Goal: Communication & Community: Answer question/provide support

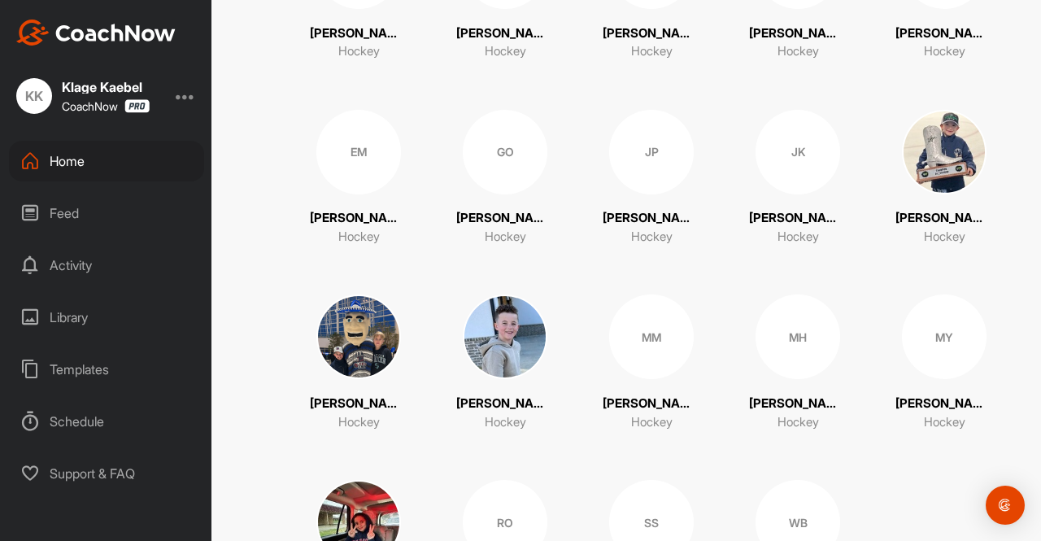
scroll to position [488, 0]
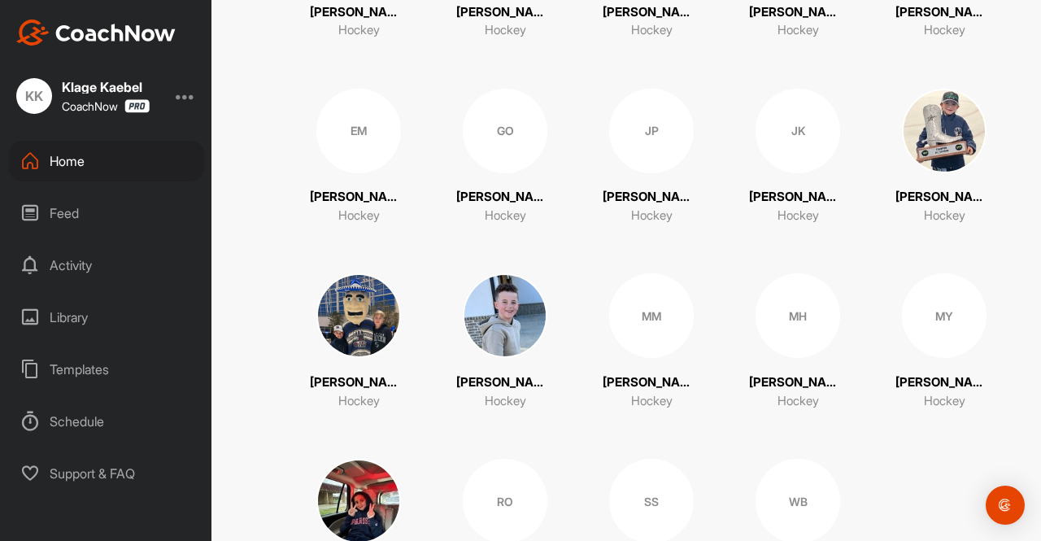
click at [775, 317] on div "MH" at bounding box center [798, 315] width 85 height 85
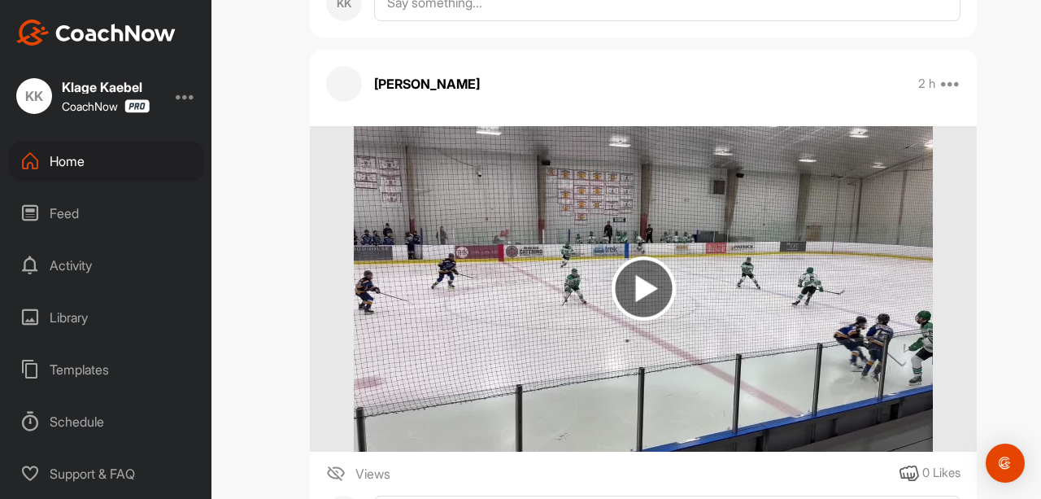
scroll to position [13581, 0]
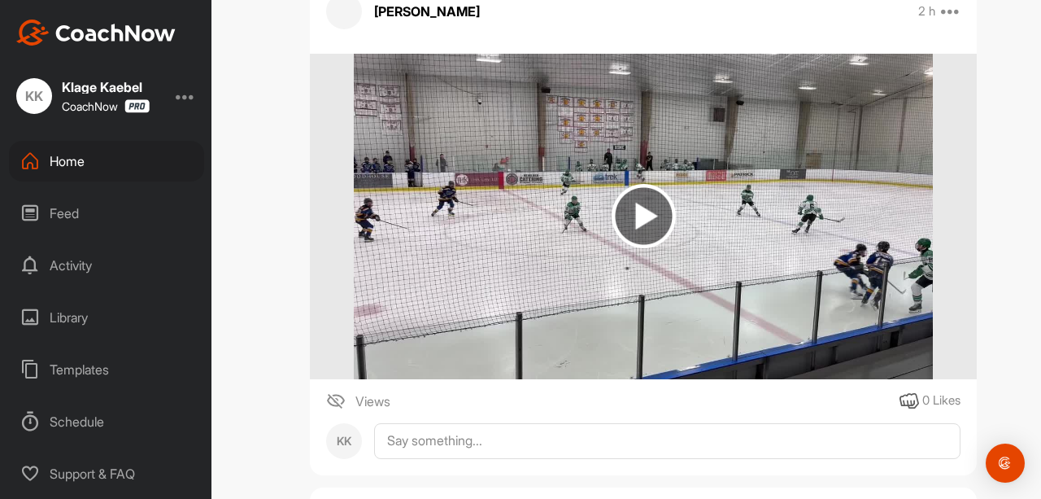
click at [612, 208] on img at bounding box center [644, 216] width 64 height 64
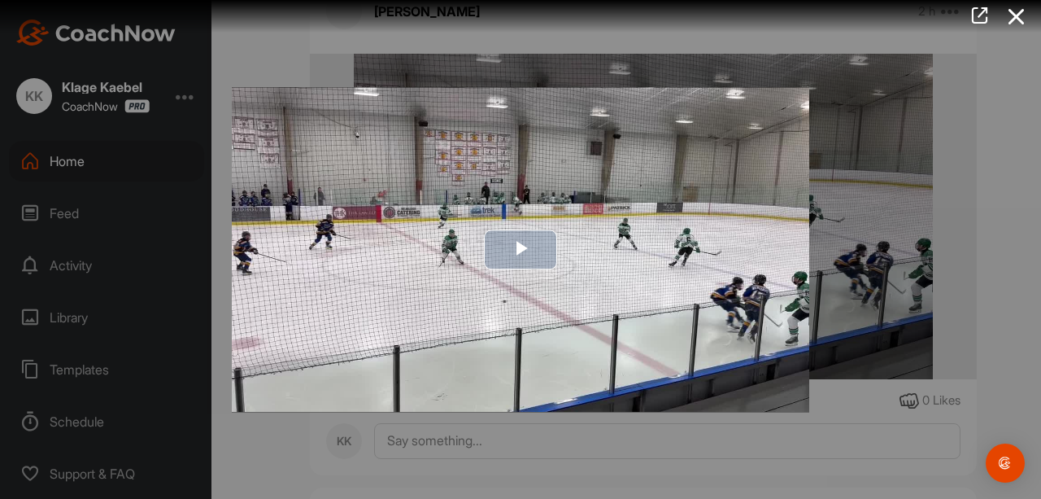
click at [521, 250] on span "Video Player" at bounding box center [521, 250] width 0 height 0
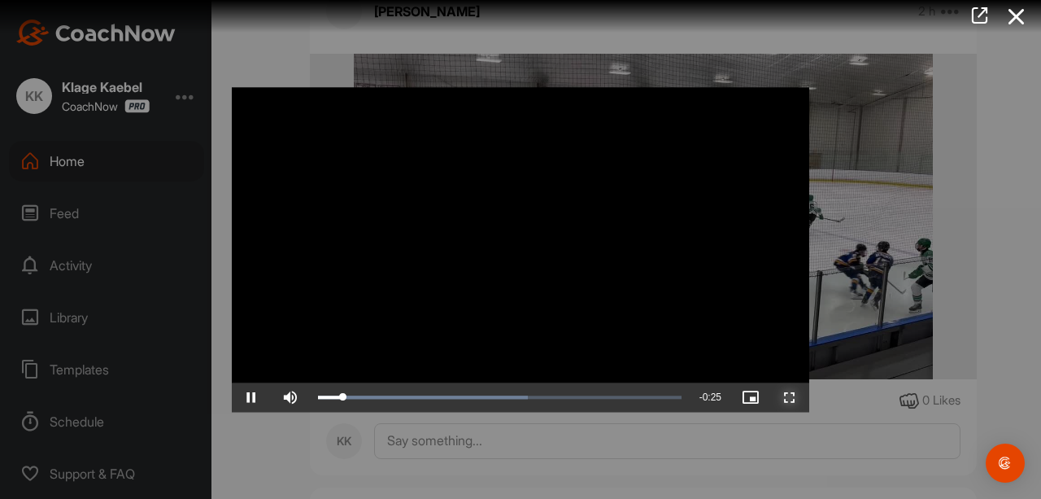
click at [793, 397] on span "Video Player" at bounding box center [790, 397] width 39 height 0
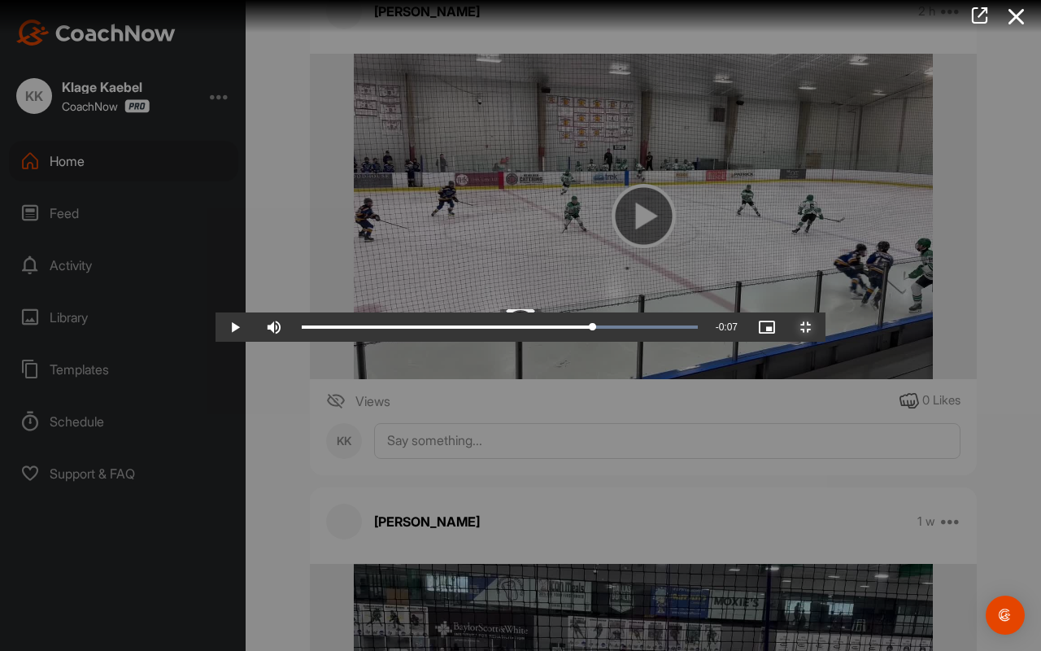
drag, startPoint x: 914, startPoint y: 626, endPoint x: 692, endPoint y: 620, distance: 221.4
click at [692, 342] on div "Video Player is loading. Play Video Play Skip Backward Skip Forward Mute Curren…" at bounding box center [521, 325] width 610 height 33
click at [216, 327] on span "Video Player" at bounding box center [235, 327] width 39 height 0
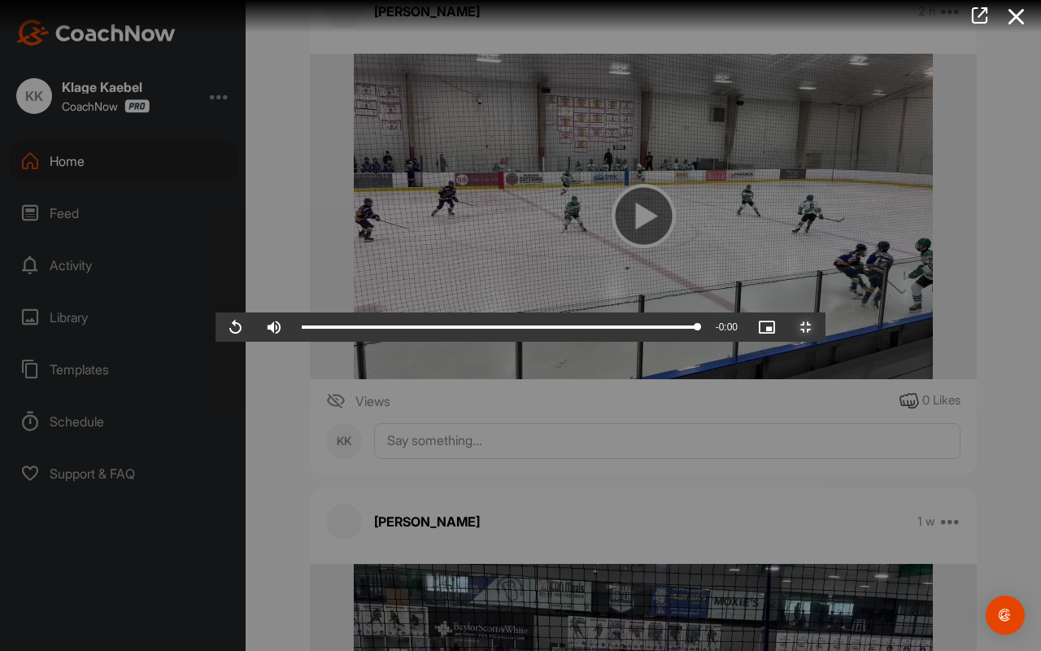
click at [826, 327] on span "Video Player" at bounding box center [806, 327] width 39 height 0
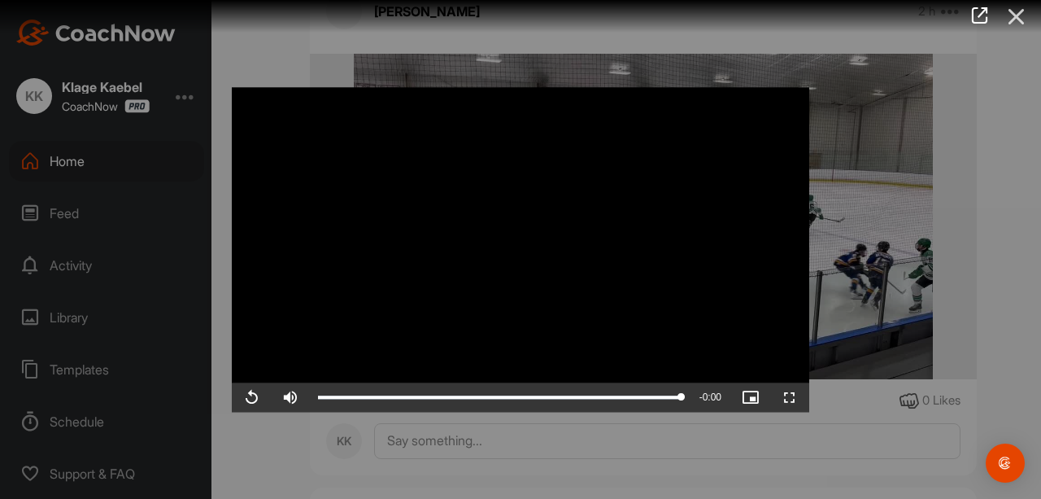
click at [1017, 17] on icon at bounding box center [1016, 17] width 37 height 30
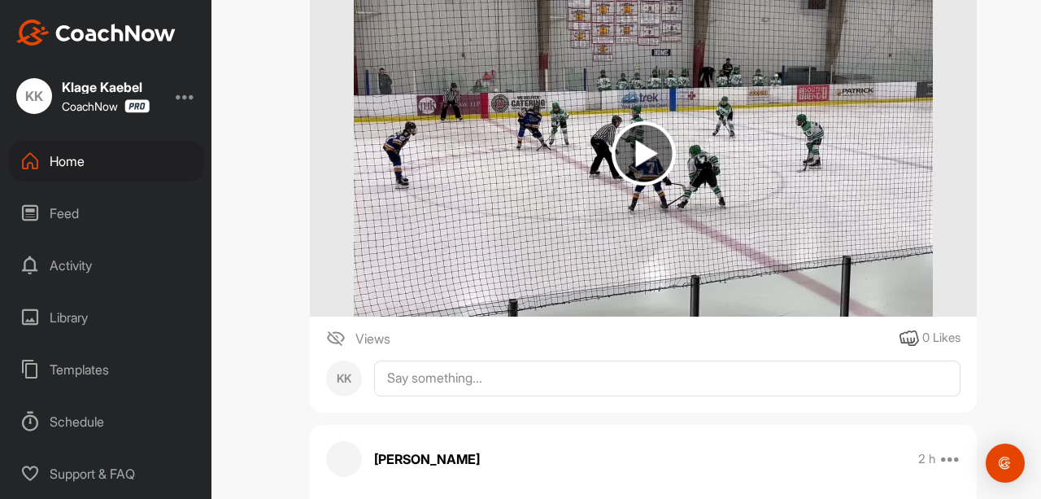
scroll to position [13157, 0]
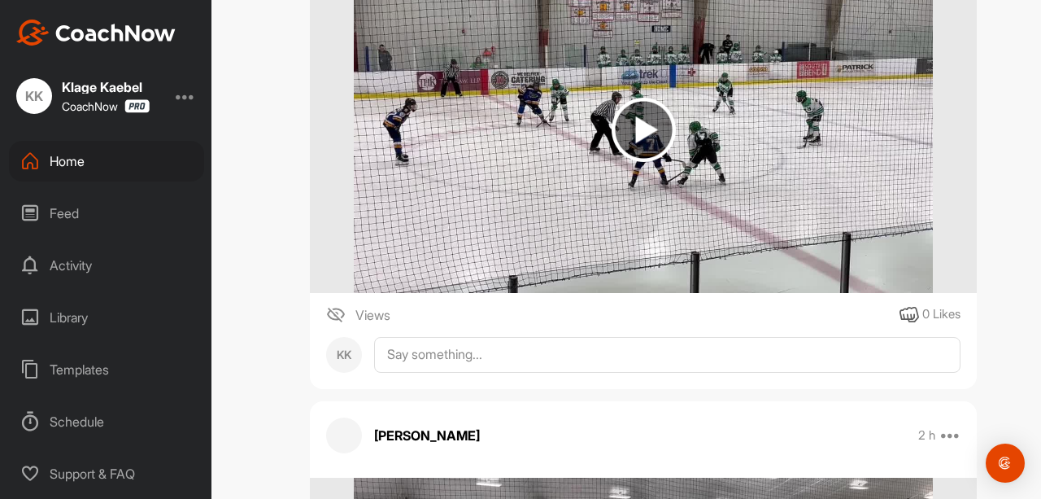
click at [620, 102] on img at bounding box center [644, 130] width 64 height 64
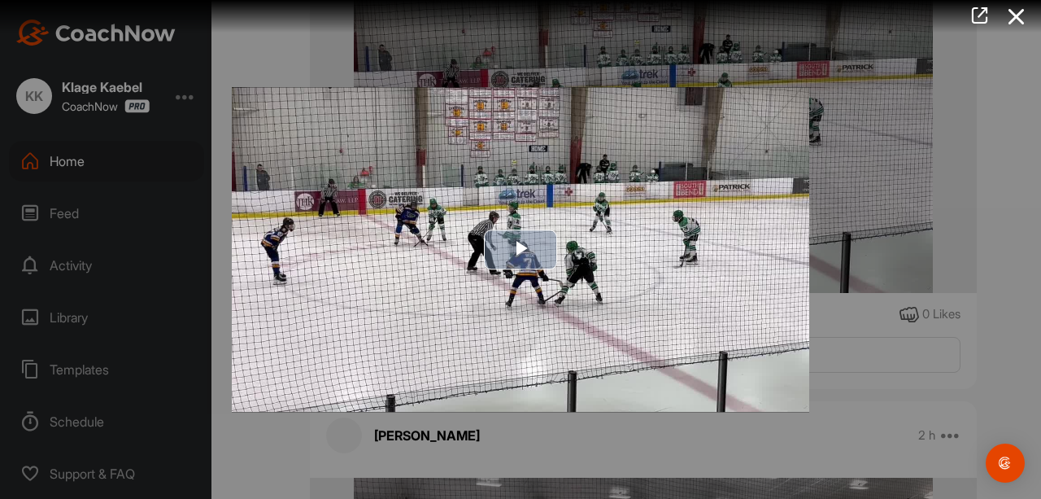
click at [521, 250] on span "Video Player" at bounding box center [521, 250] width 0 height 0
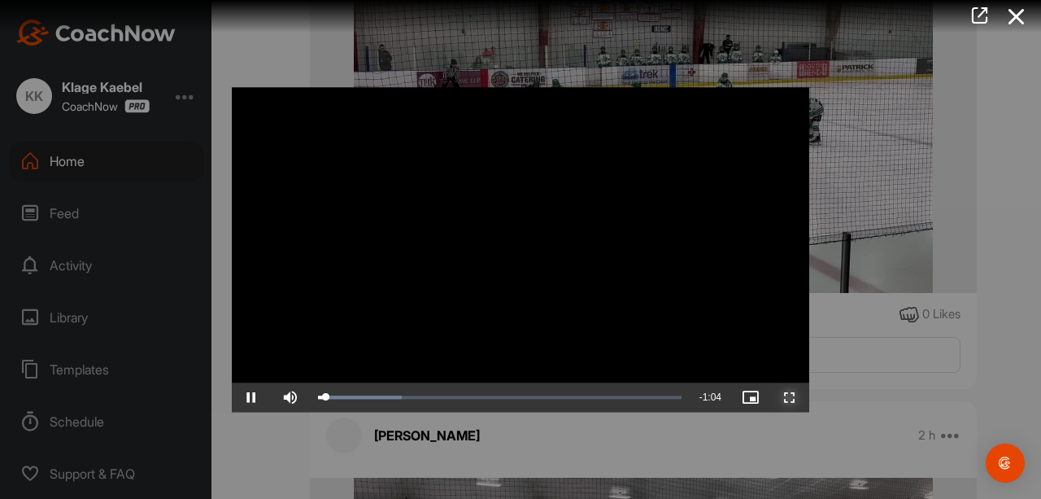
click at [792, 397] on span "Video Player" at bounding box center [790, 397] width 39 height 0
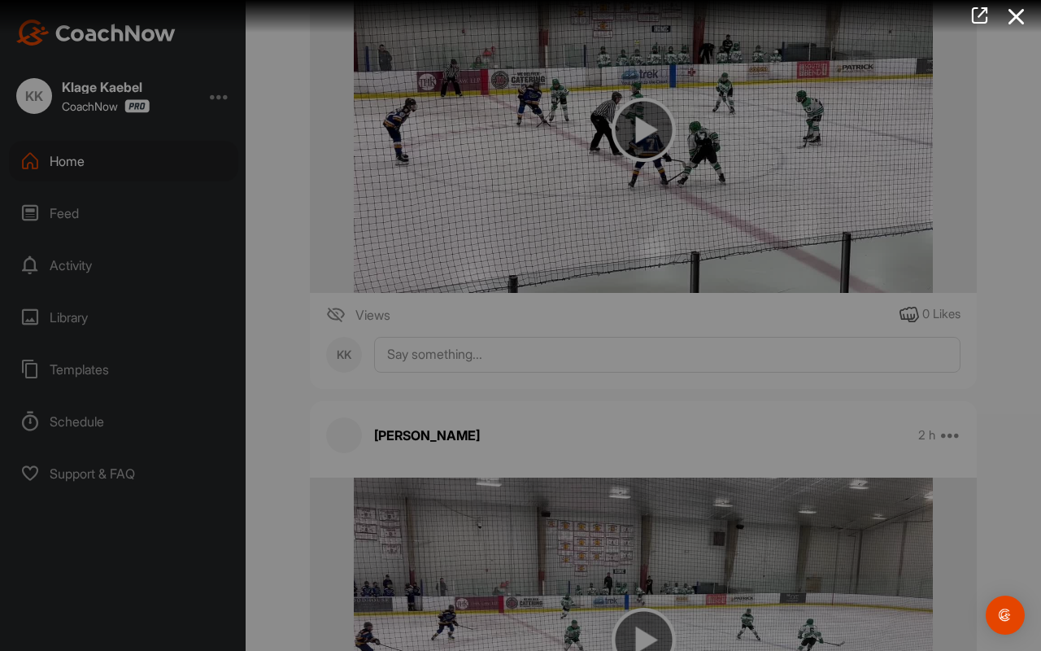
click at [826, 342] on video "Video Player" at bounding box center [521, 325] width 610 height 33
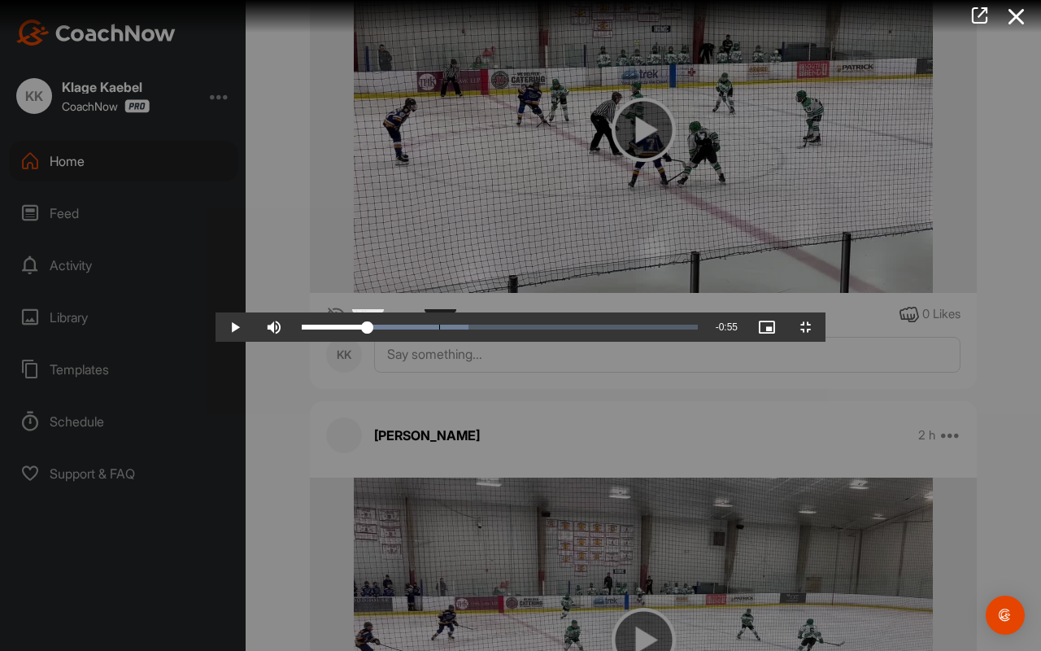
drag, startPoint x: 248, startPoint y: 631, endPoint x: 220, endPoint y: 640, distance: 29.1
click at [302, 330] on div "0:10" at bounding box center [335, 327] width 66 height 5
drag, startPoint x: 221, startPoint y: 627, endPoint x: 258, endPoint y: 623, distance: 36.8
click at [294, 342] on div "Loaded : 42.11% 0:13 0:13" at bounding box center [500, 326] width 413 height 29
click at [216, 327] on span "Video Player" at bounding box center [235, 327] width 39 height 0
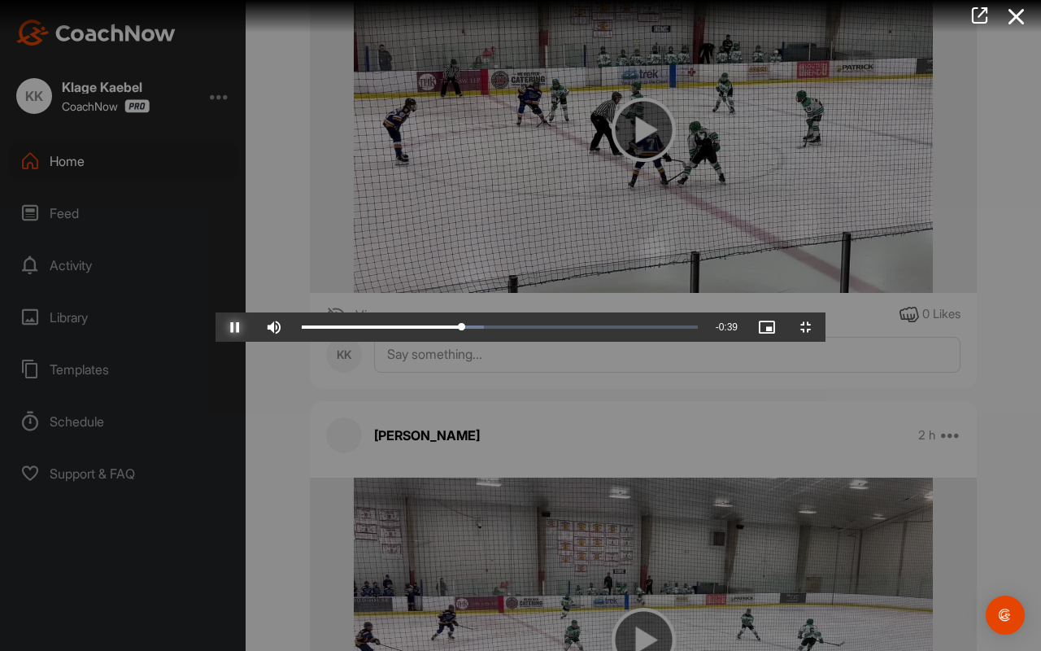
click at [216, 327] on span "Video Player" at bounding box center [235, 327] width 39 height 0
click at [826, 327] on span "Video Player" at bounding box center [806, 327] width 39 height 0
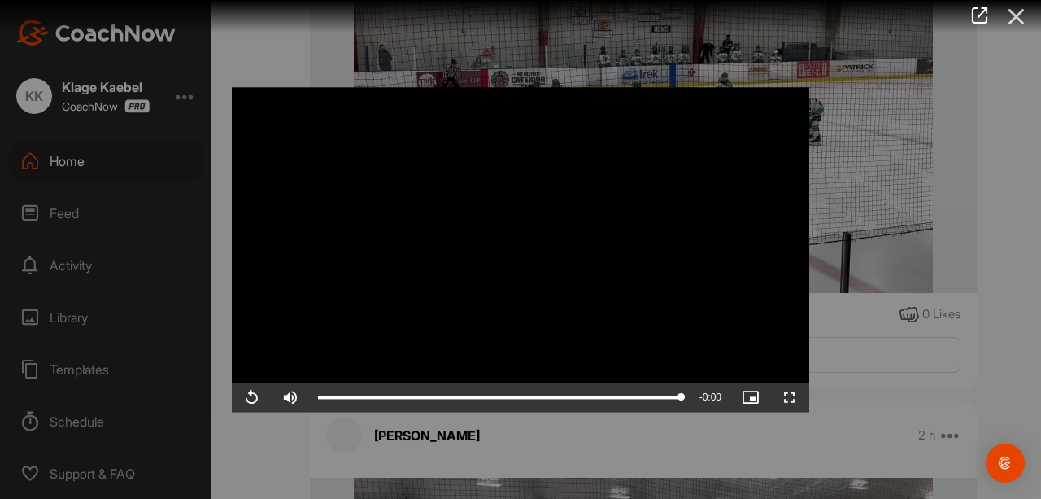
click at [1022, 19] on icon at bounding box center [1016, 17] width 37 height 30
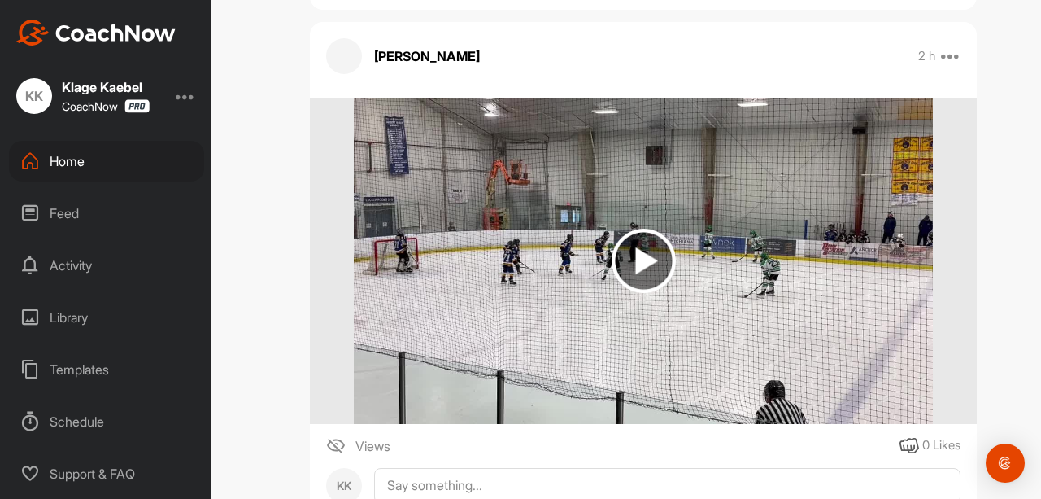
scroll to position [12637, 0]
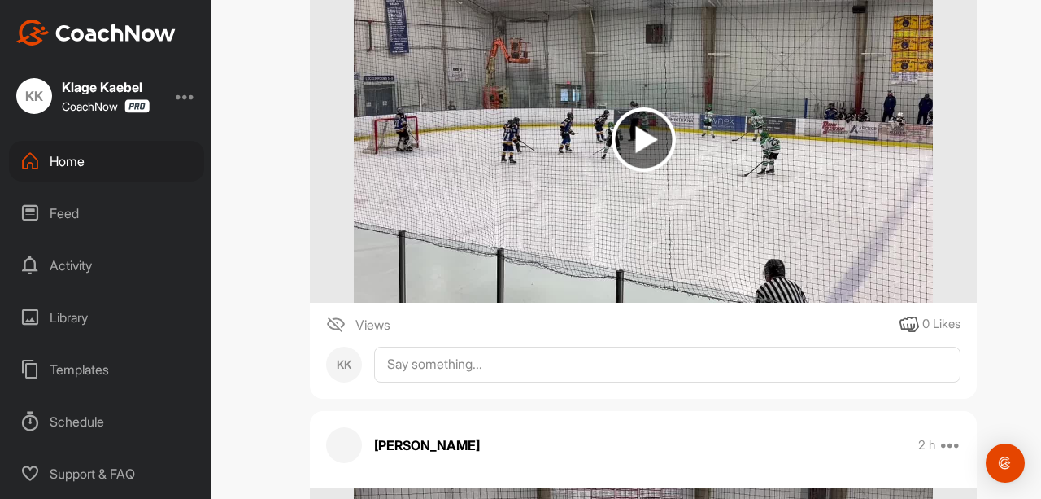
click at [621, 120] on img at bounding box center [644, 139] width 64 height 64
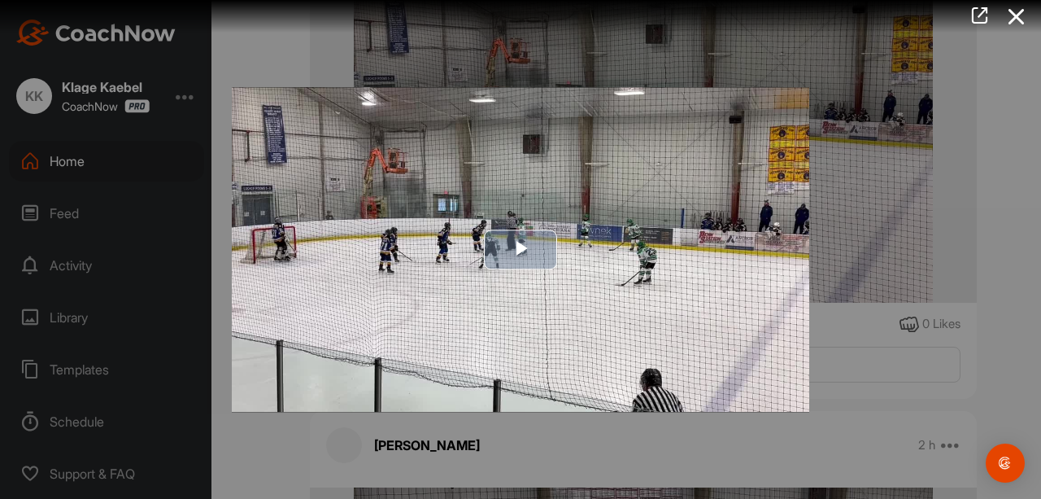
click at [521, 250] on span "Video Player" at bounding box center [521, 250] width 0 height 0
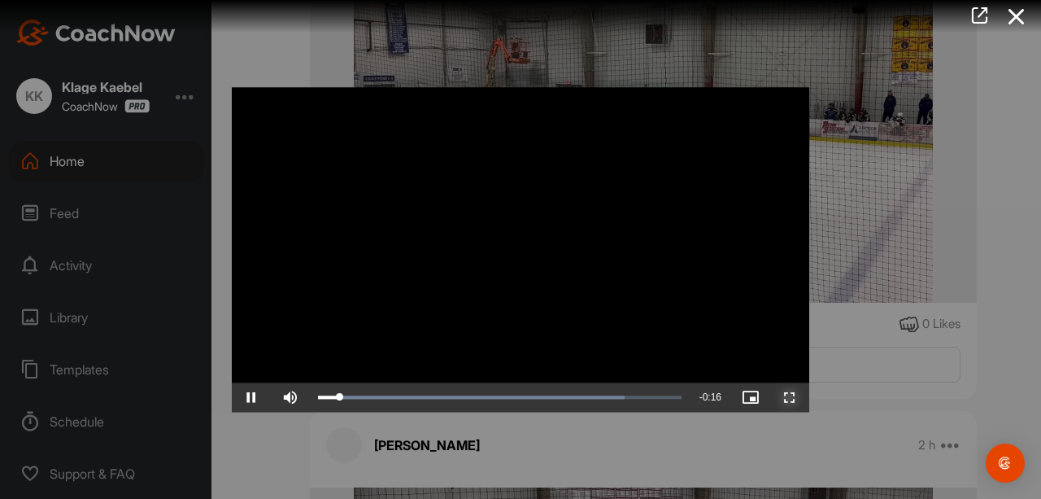
click at [801, 397] on span "Video Player" at bounding box center [790, 397] width 39 height 0
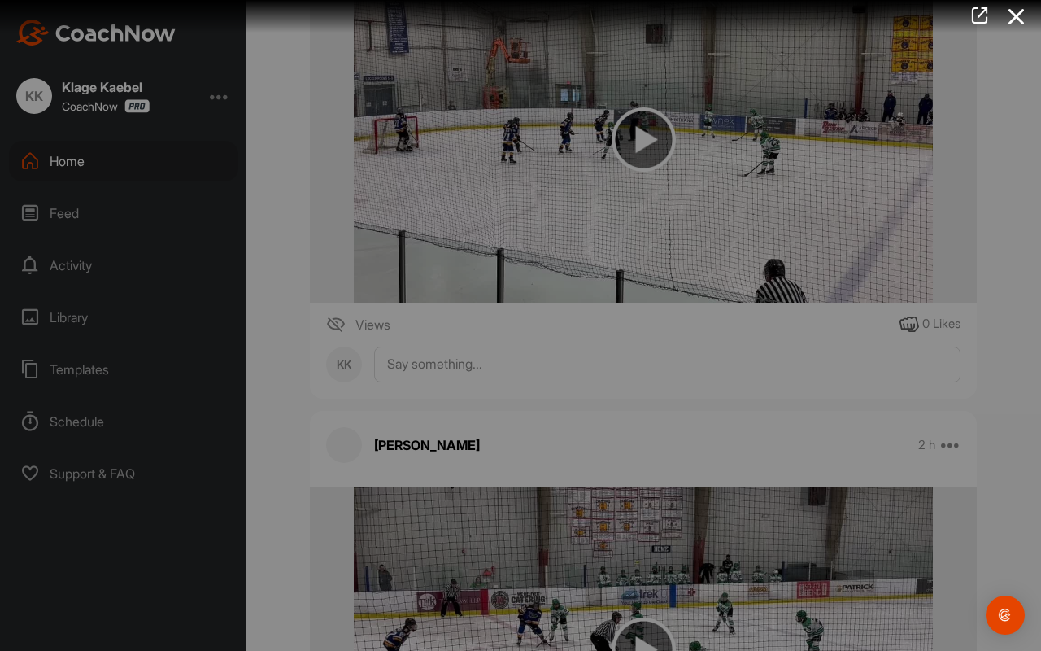
click at [826, 342] on video "Video Player" at bounding box center [521, 325] width 610 height 33
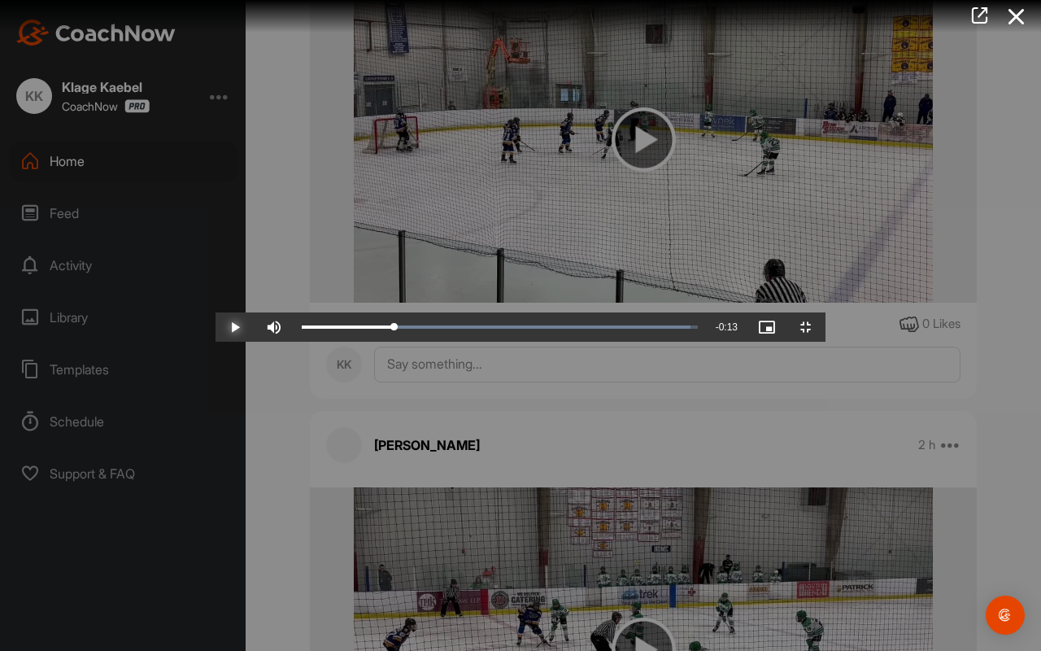
click at [216, 327] on span "Video Player" at bounding box center [235, 327] width 39 height 0
click at [826, 327] on span "Video Player" at bounding box center [806, 327] width 39 height 0
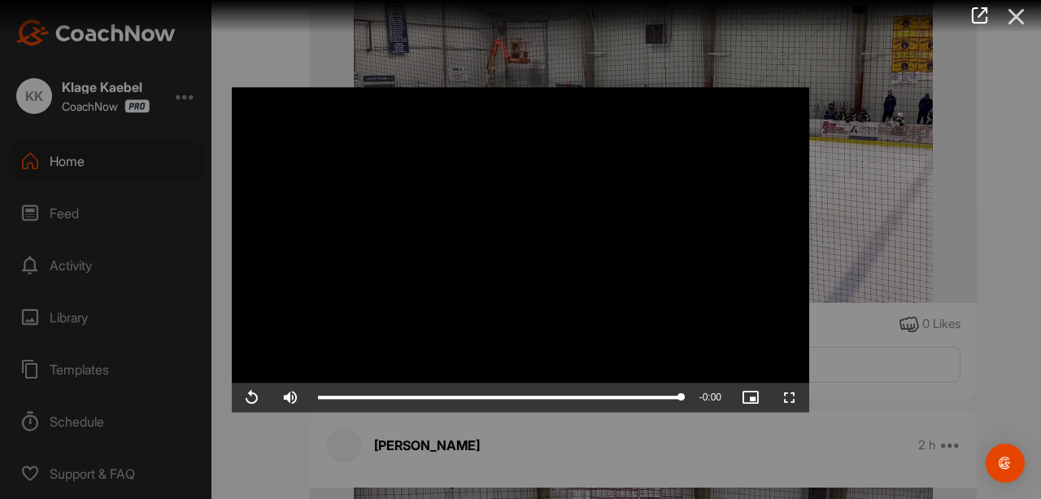
click at [1011, 20] on icon at bounding box center [1016, 17] width 37 height 30
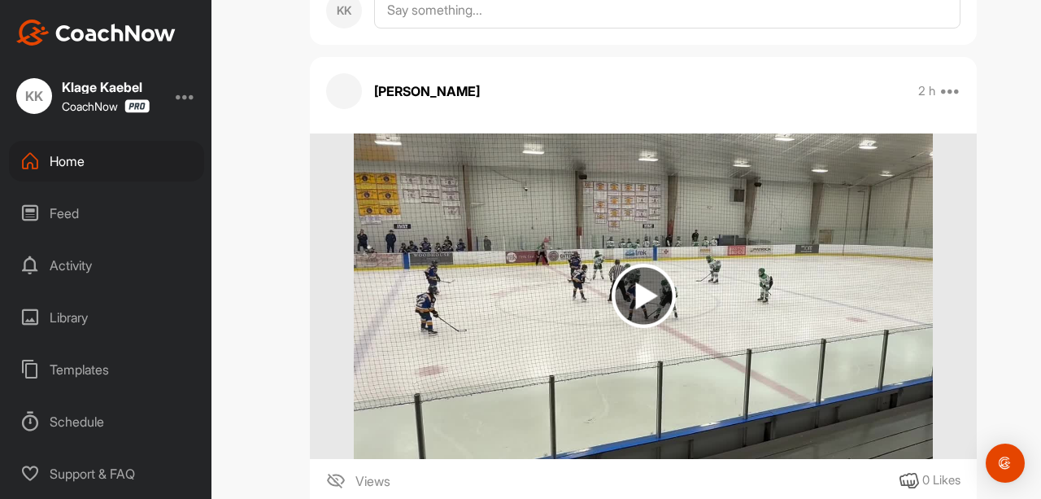
scroll to position [12213, 0]
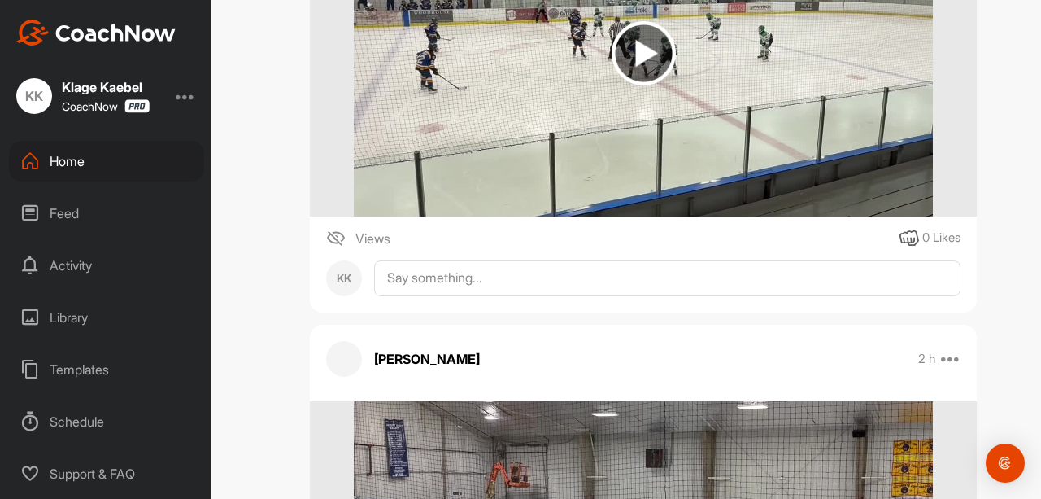
click at [659, 51] on img at bounding box center [644, 53] width 64 height 64
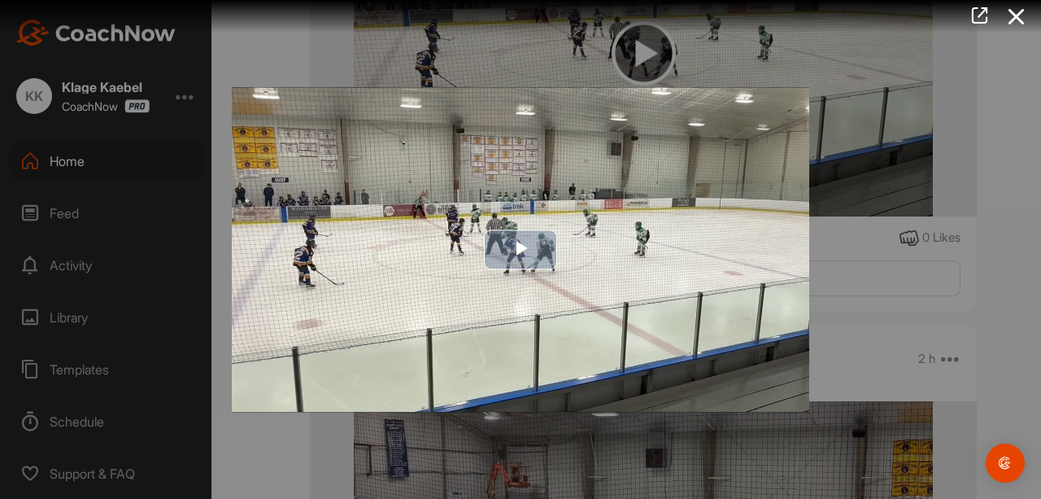
click at [521, 250] on span "Video Player" at bounding box center [521, 250] width 0 height 0
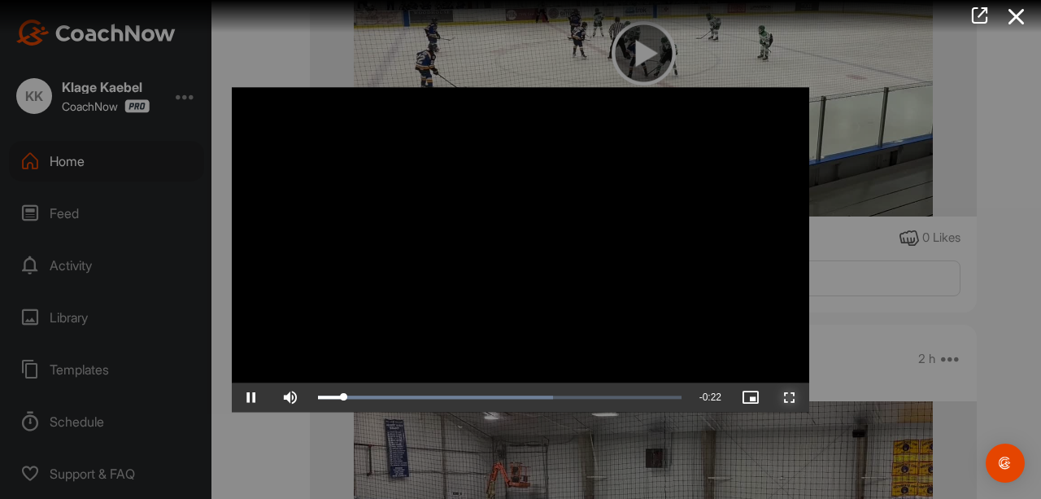
click at [787, 397] on span "Video Player" at bounding box center [790, 397] width 39 height 0
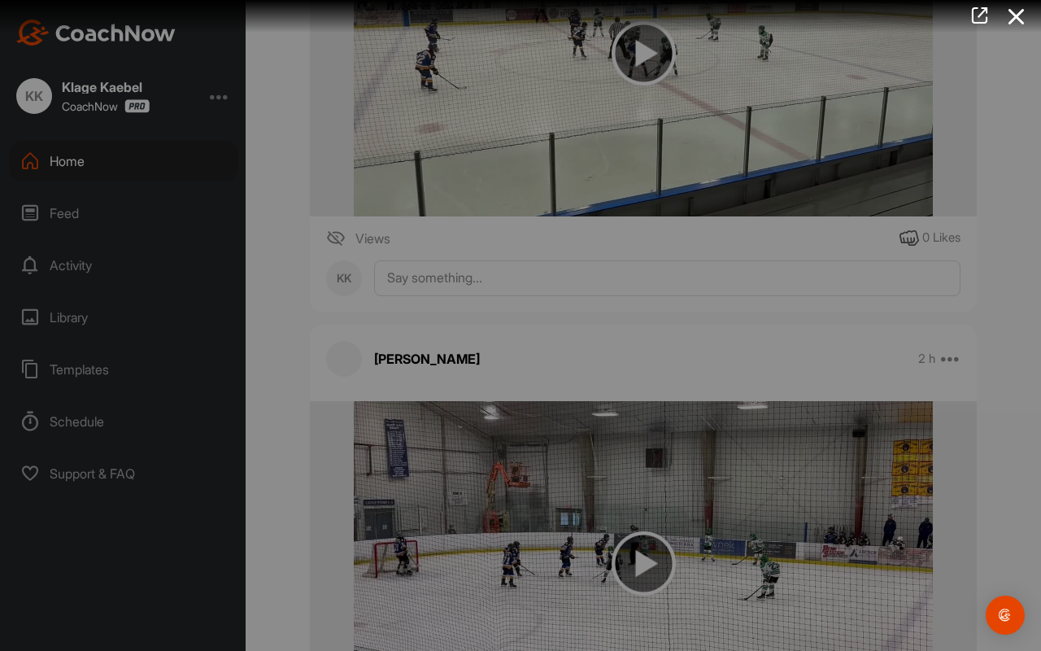
click at [826, 342] on video "Video Player" at bounding box center [521, 325] width 610 height 33
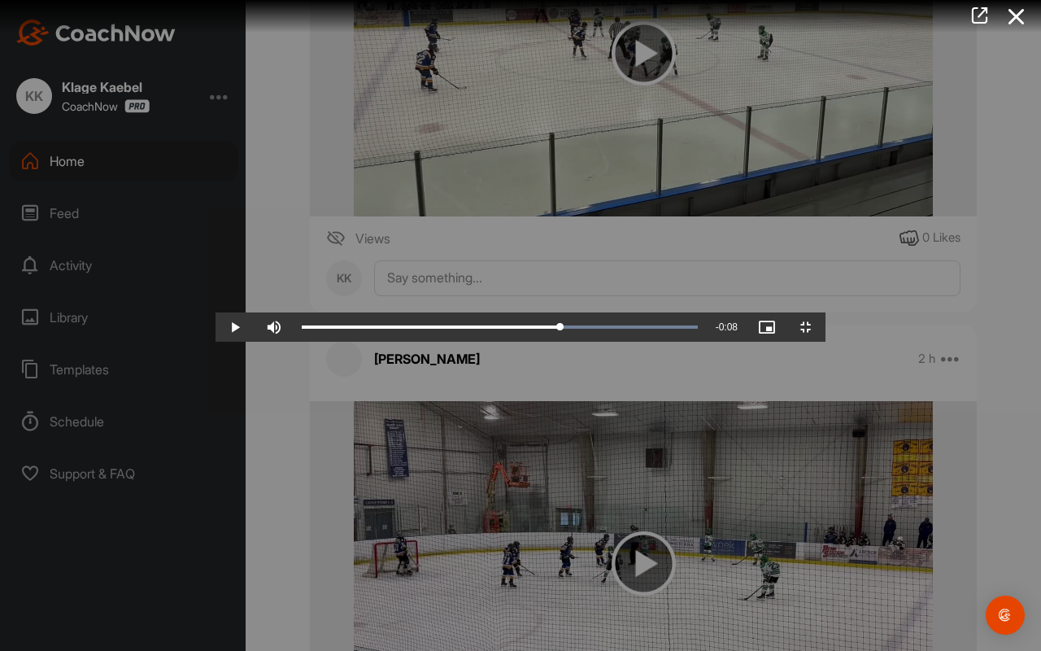
drag, startPoint x: 740, startPoint y: 637, endPoint x: 626, endPoint y: 587, distance: 124.6
click at [626, 342] on div "Video Player is loading. Play Video Play Skip Backward Skip Forward Mute Curren…" at bounding box center [521, 325] width 610 height 33
drag, startPoint x: 616, startPoint y: 627, endPoint x: 640, endPoint y: 623, distance: 24.6
click at [640, 342] on div "Loaded : 100.00% 0:15 0:15" at bounding box center [500, 326] width 413 height 29
drag, startPoint x: 644, startPoint y: 635, endPoint x: 654, endPoint y: 634, distance: 9.9
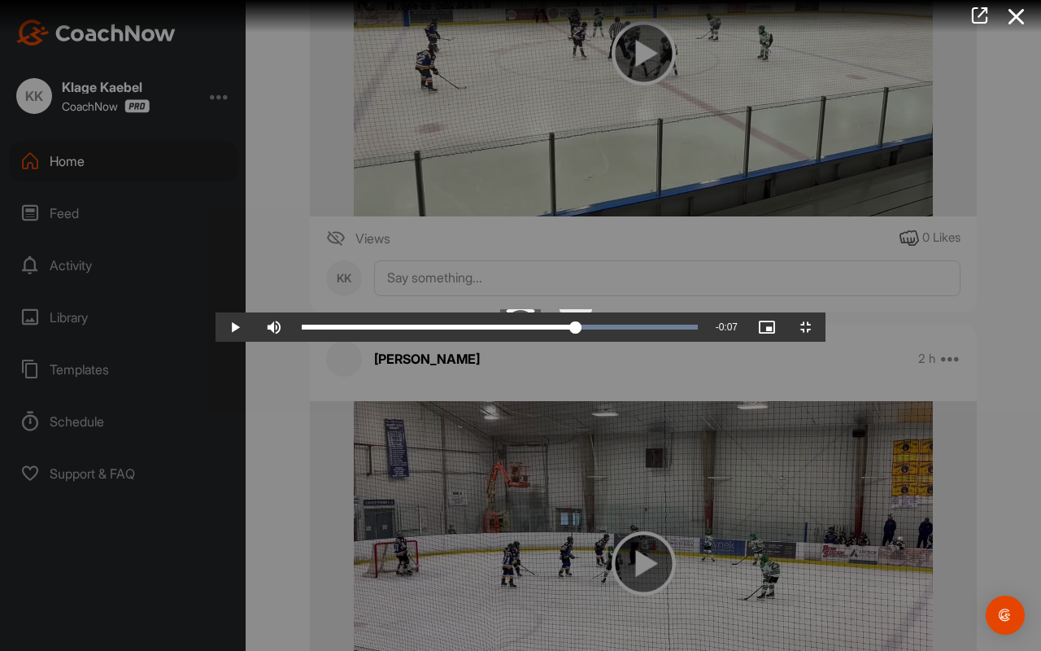
click at [576, 330] on div "0:16" at bounding box center [439, 327] width 274 height 5
drag, startPoint x: 652, startPoint y: 634, endPoint x: 695, endPoint y: 631, distance: 43.2
click at [593, 330] on div "0:17" at bounding box center [447, 327] width 291 height 5
click at [216, 327] on span "Video Player" at bounding box center [235, 327] width 39 height 0
click at [826, 327] on span "Video Player" at bounding box center [806, 327] width 39 height 0
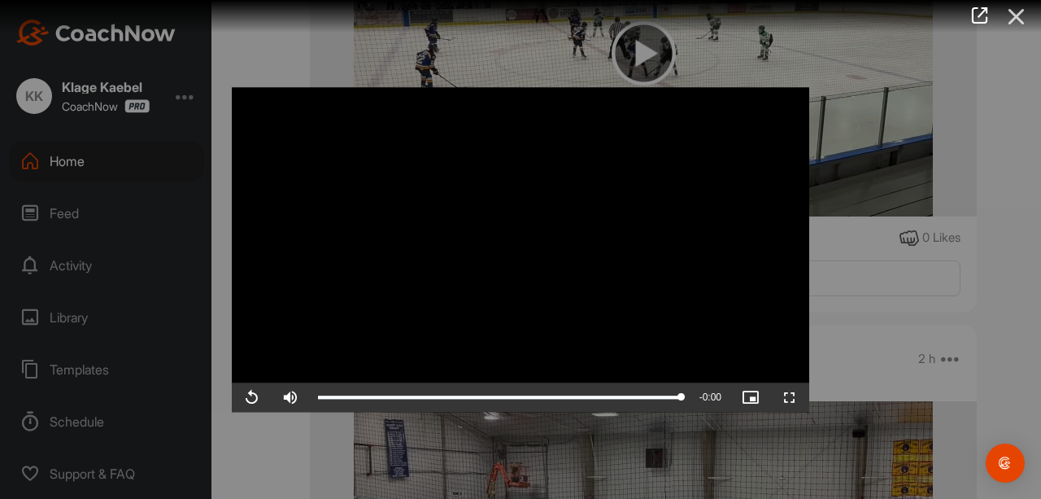
click at [1023, 12] on icon at bounding box center [1016, 17] width 37 height 30
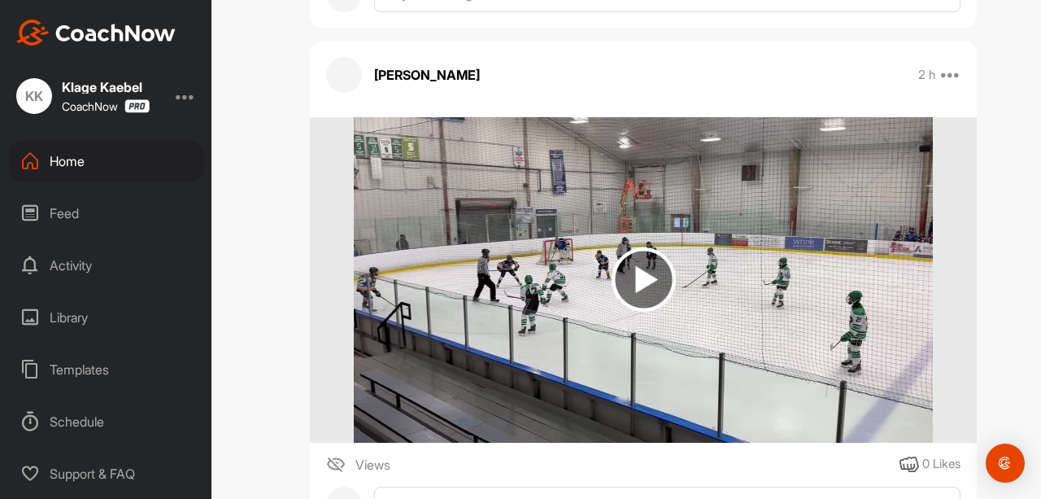
scroll to position [11087, 0]
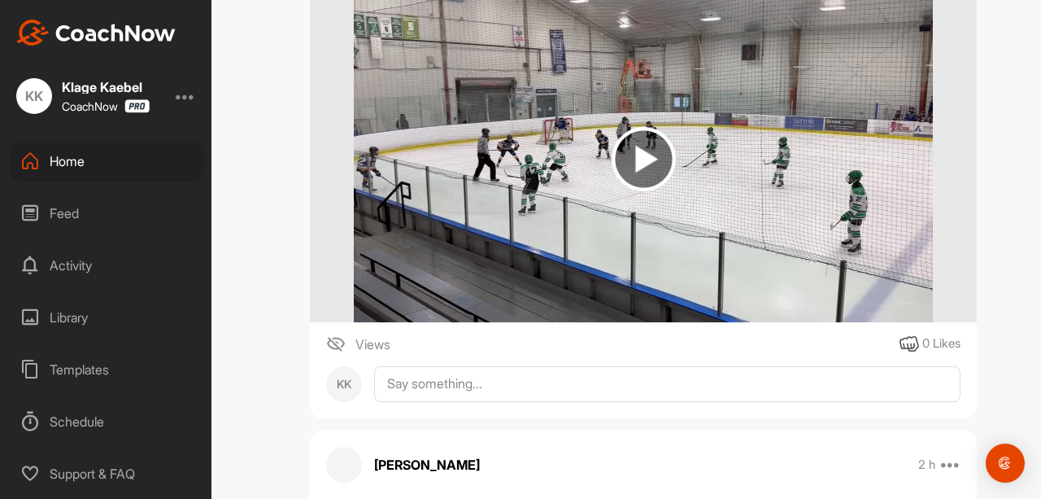
click at [653, 159] on img at bounding box center [644, 159] width 64 height 64
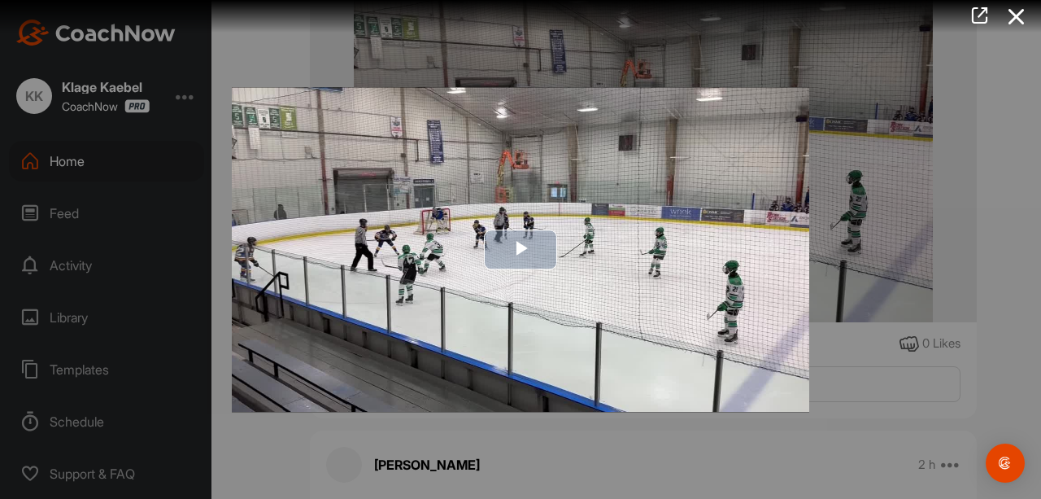
click at [521, 250] on span "Video Player" at bounding box center [521, 250] width 0 height 0
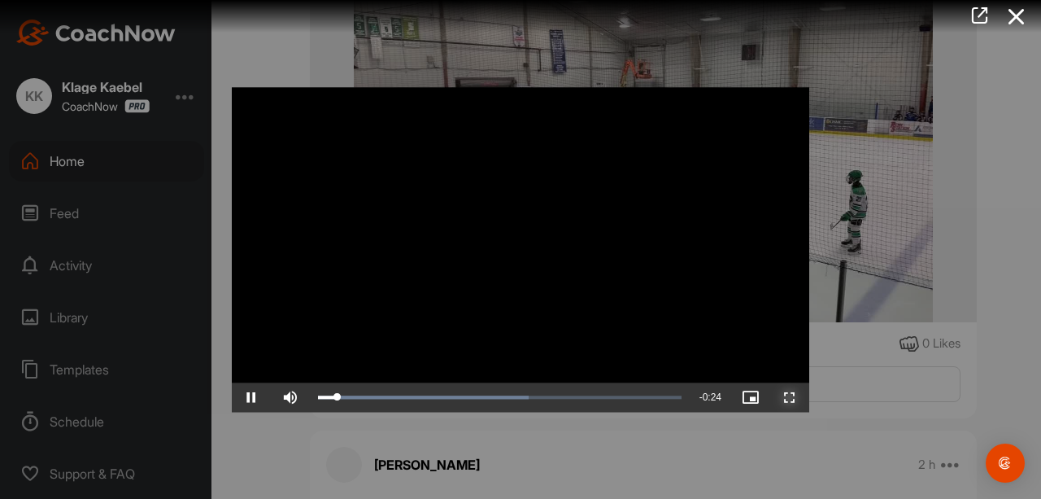
click at [792, 397] on span "Video Player" at bounding box center [790, 397] width 39 height 0
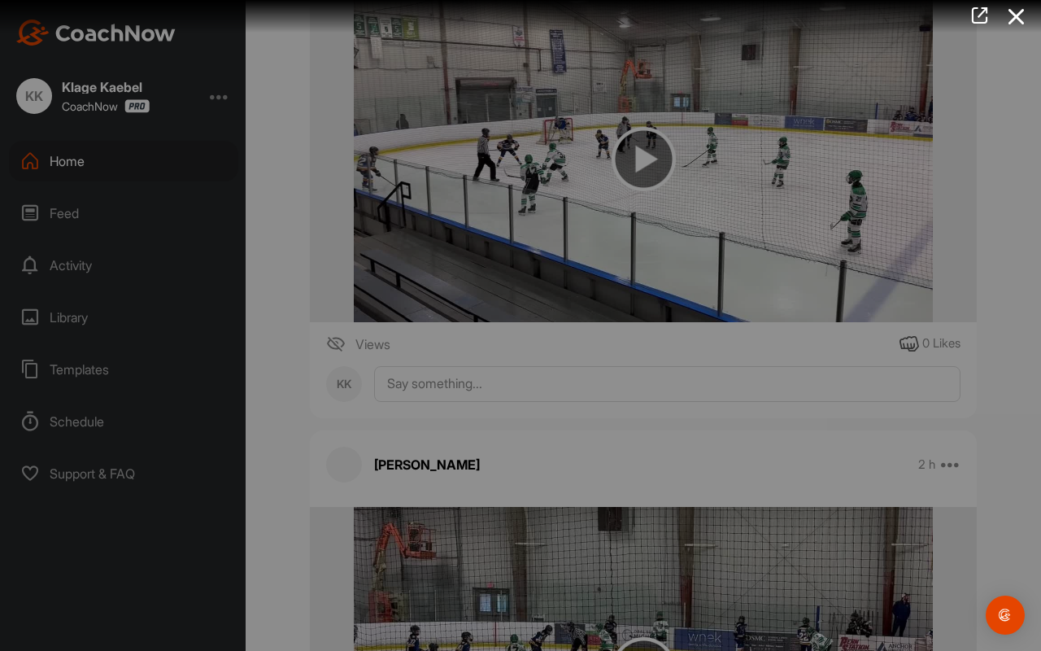
click at [826, 342] on video "Video Player" at bounding box center [521, 325] width 610 height 33
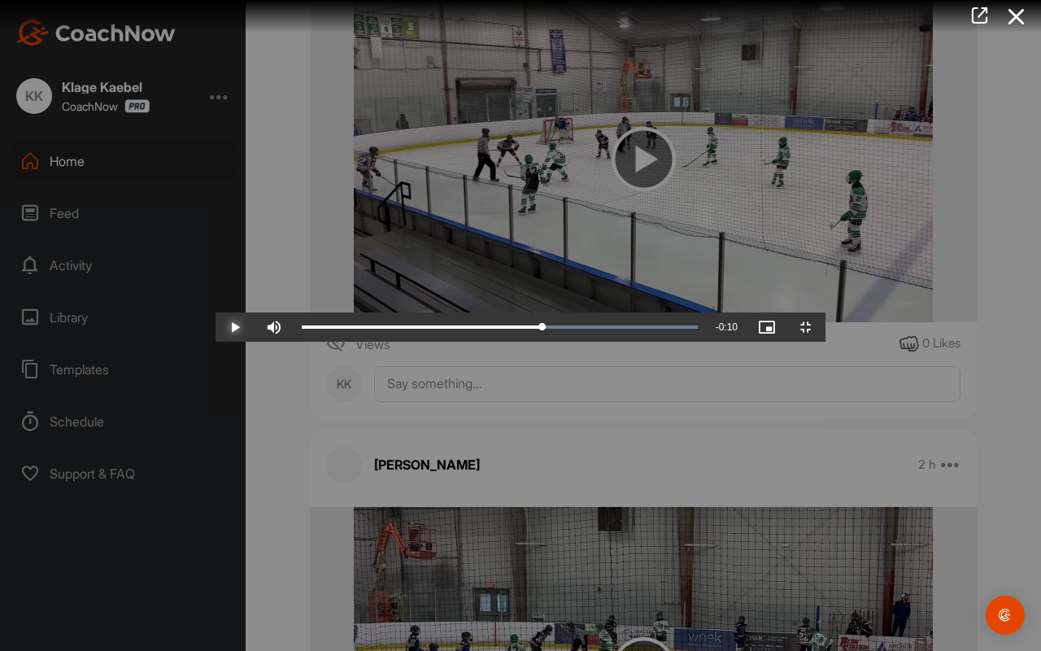
click at [216, 327] on span "Video Player" at bounding box center [235, 327] width 39 height 0
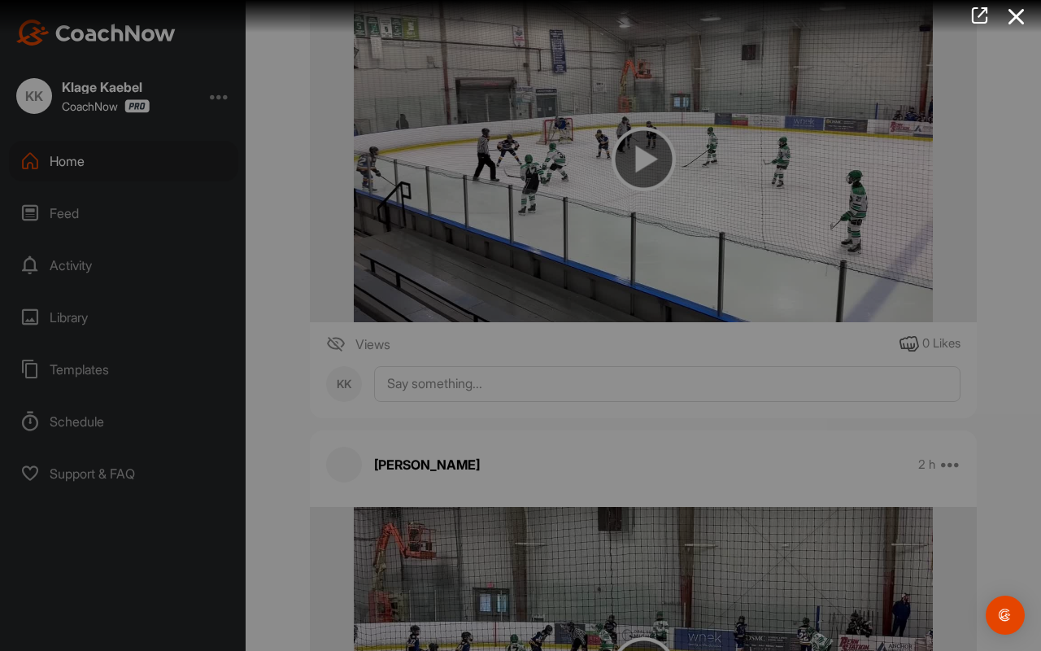
click at [318, 342] on video "Video Player" at bounding box center [521, 325] width 610 height 33
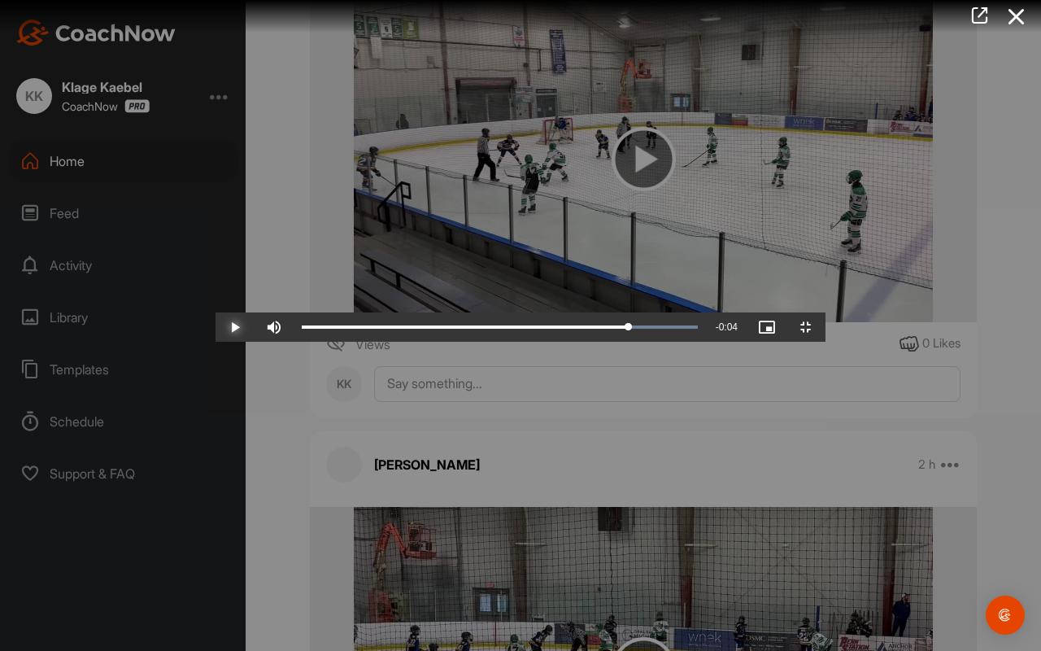
click at [216, 327] on span "Video Player" at bounding box center [235, 327] width 39 height 0
click at [826, 327] on span "Video Player" at bounding box center [806, 327] width 39 height 0
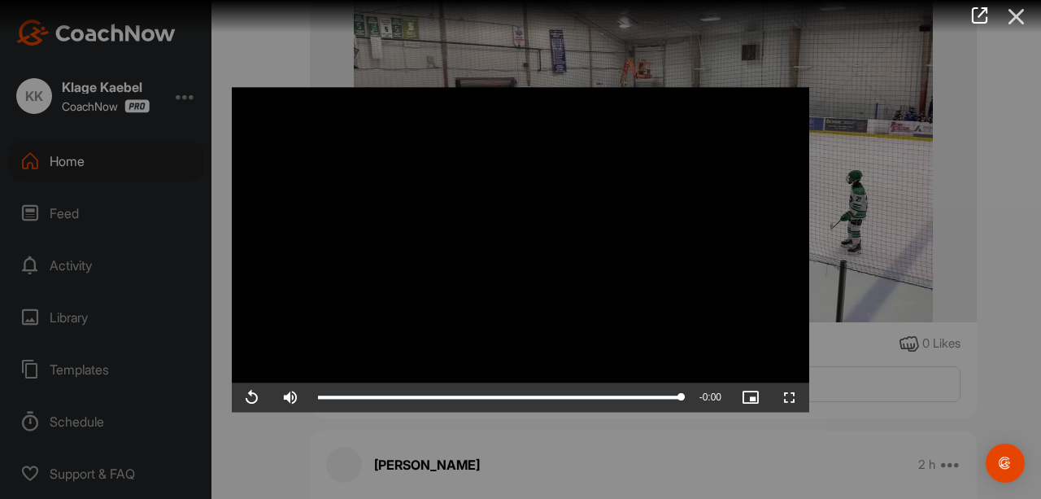
click at [1007, 25] on icon at bounding box center [1016, 17] width 37 height 30
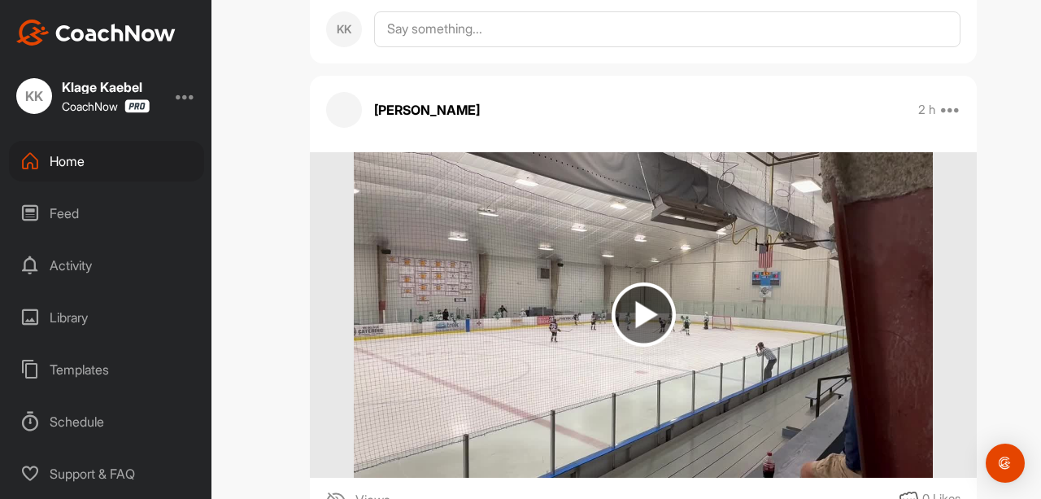
scroll to position [10590, 0]
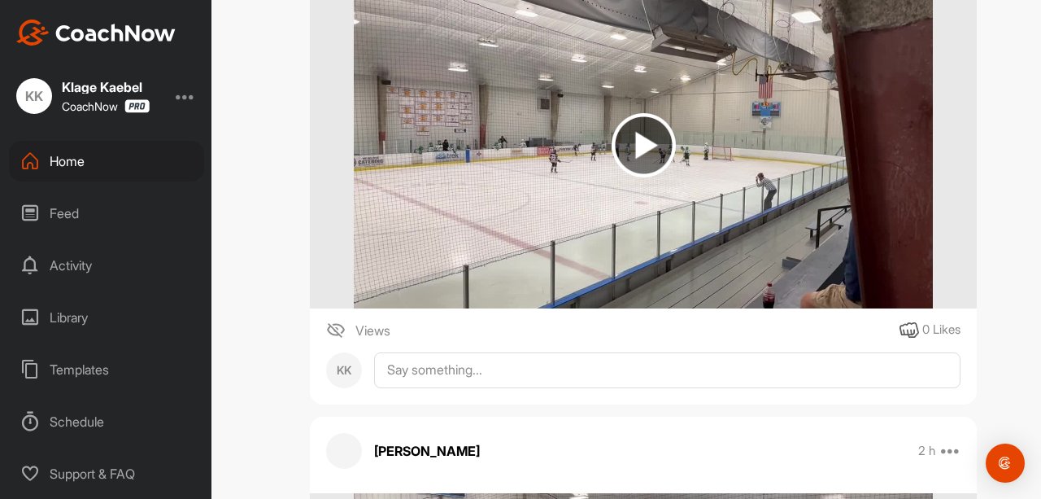
click at [635, 138] on img at bounding box center [644, 145] width 64 height 64
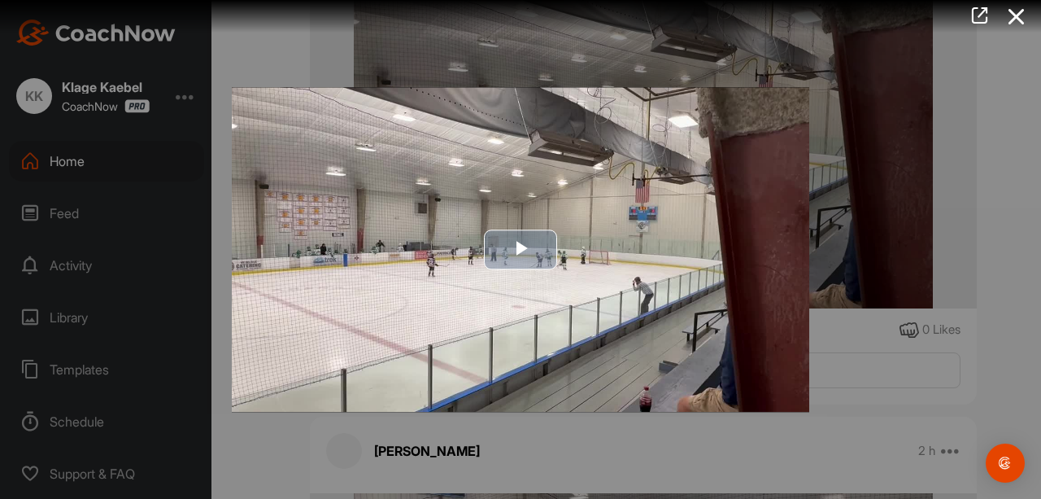
click at [516, 220] on img "Video Player" at bounding box center [521, 249] width 578 height 325
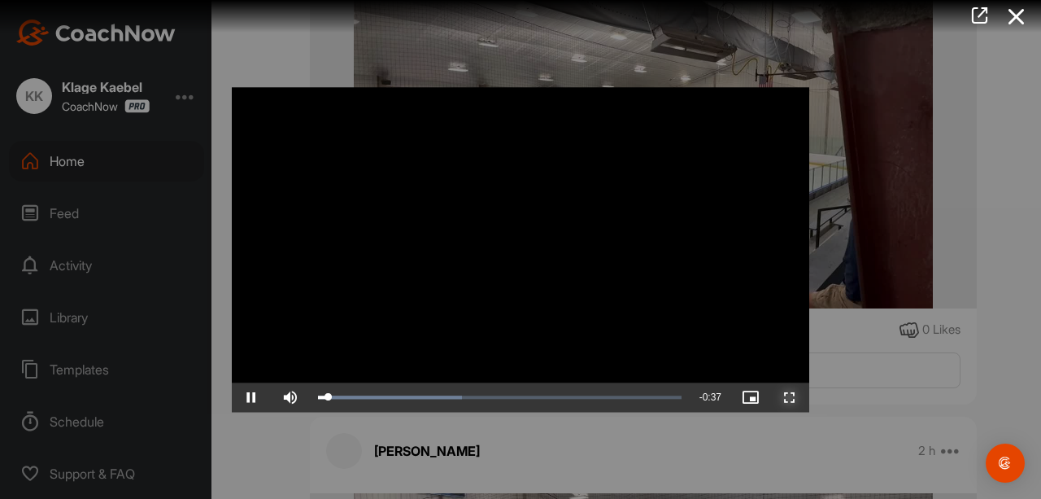
click at [795, 397] on span "Video Player" at bounding box center [790, 397] width 39 height 0
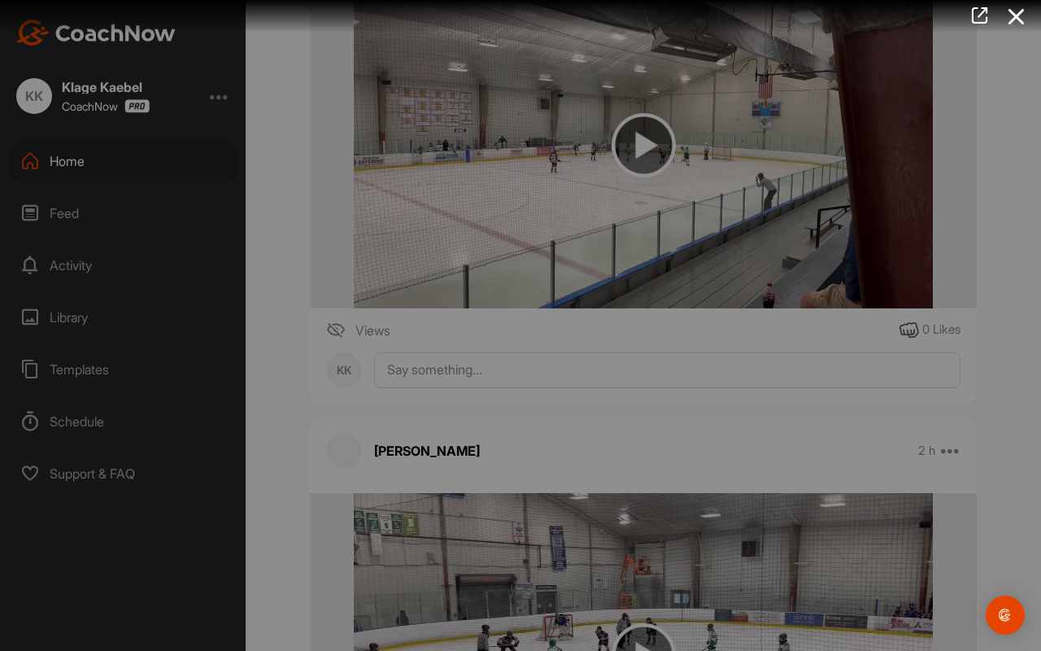
click at [826, 342] on video "Video Player" at bounding box center [521, 325] width 610 height 33
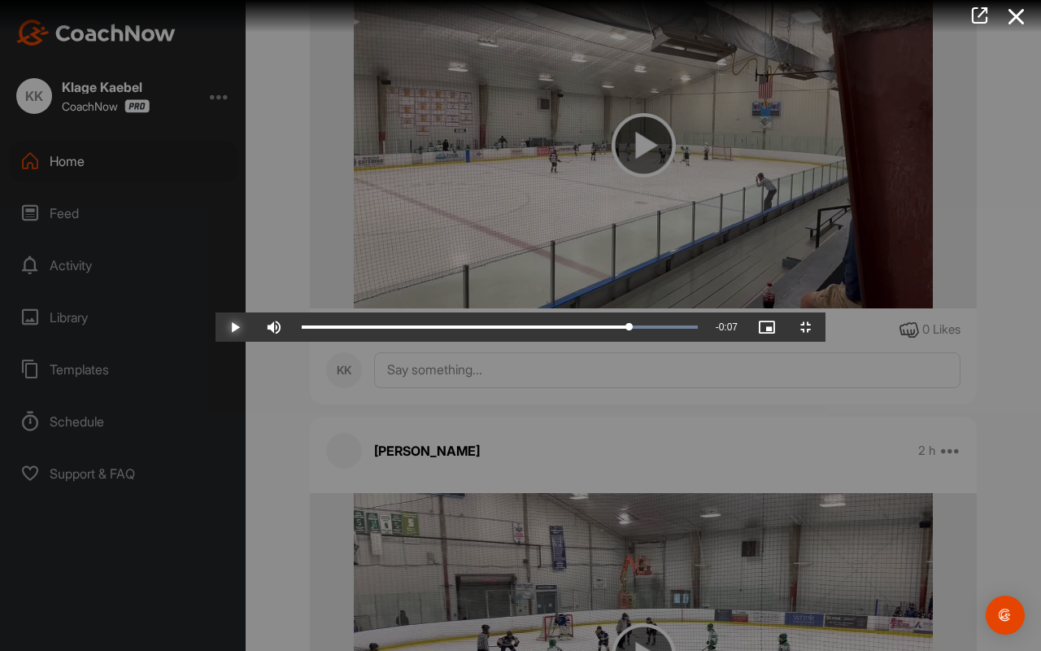
click at [216, 327] on span "Video Player" at bounding box center [235, 327] width 39 height 0
click at [463, 342] on video "Video Player" at bounding box center [521, 325] width 610 height 33
drag, startPoint x: 875, startPoint y: 634, endPoint x: 880, endPoint y: 607, distance: 27.2
click at [826, 342] on div "Video Player is loading. Play Video Play Skip Backward Skip Forward Mute Curren…" at bounding box center [521, 325] width 610 height 33
drag, startPoint x: 1019, startPoint y: 634, endPoint x: 902, endPoint y: 486, distance: 188.3
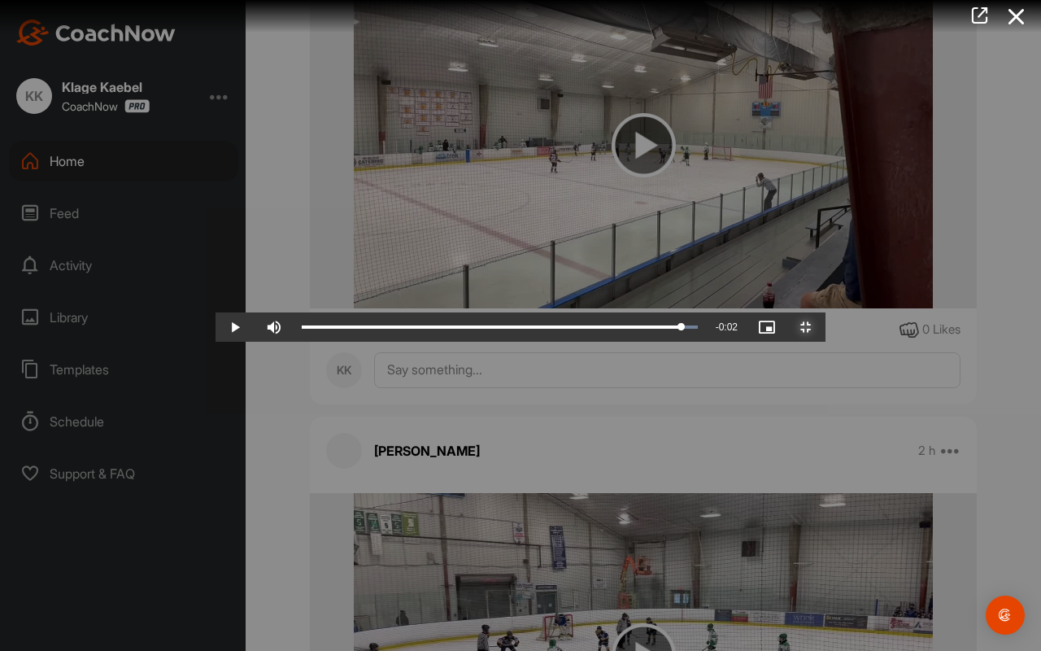
click at [826, 327] on span "Video Player" at bounding box center [806, 327] width 39 height 0
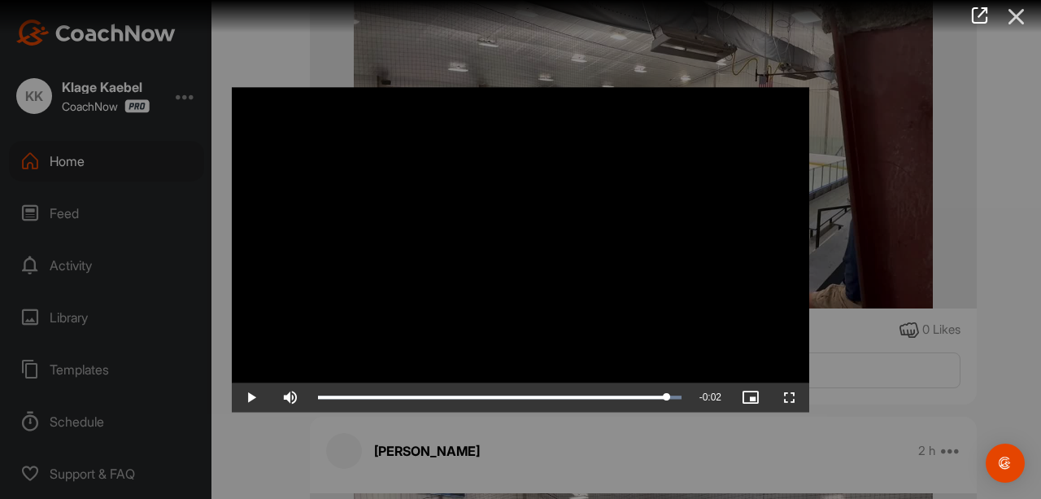
click at [1024, 10] on icon at bounding box center [1016, 17] width 37 height 30
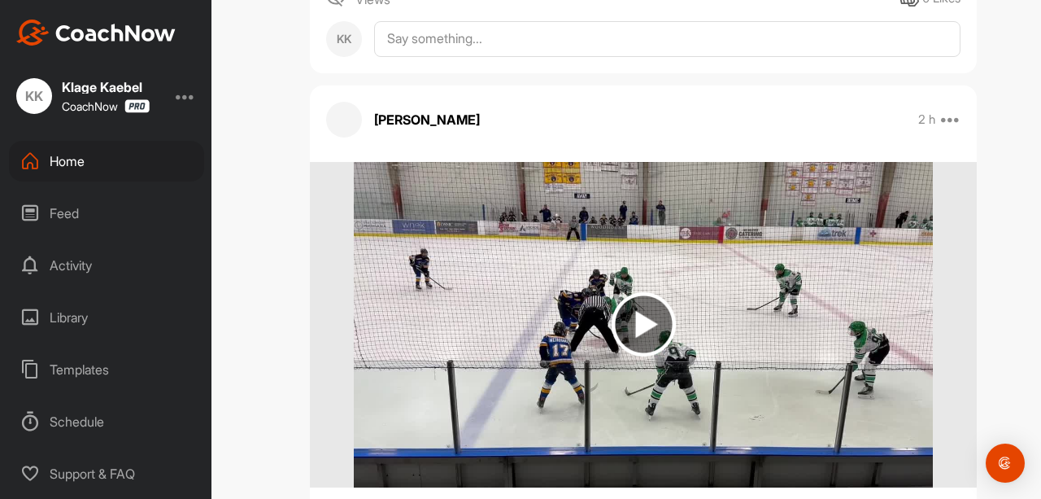
scroll to position [9974, 0]
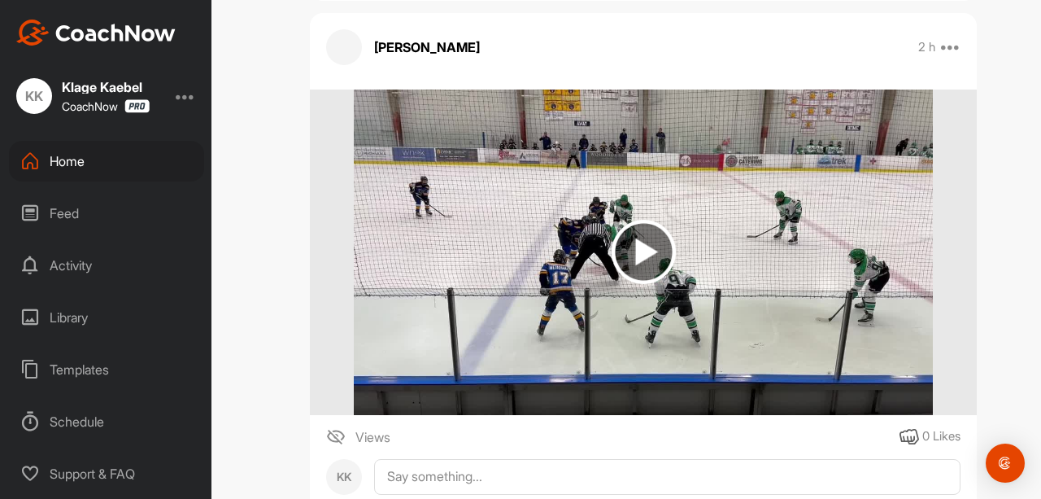
click at [670, 249] on img at bounding box center [643, 252] width 579 height 325
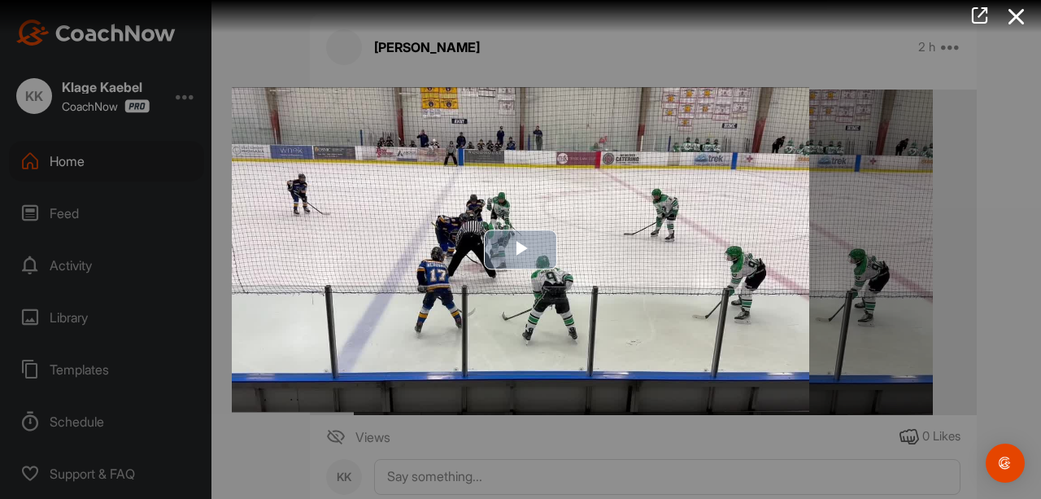
click at [521, 250] on span "Video Player" at bounding box center [521, 250] width 0 height 0
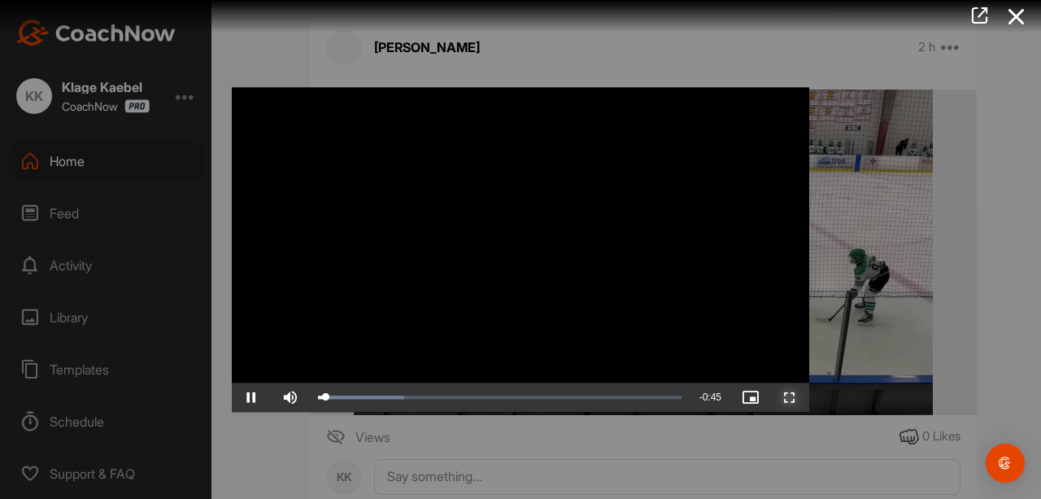
click at [784, 397] on span "Video Player" at bounding box center [790, 397] width 39 height 0
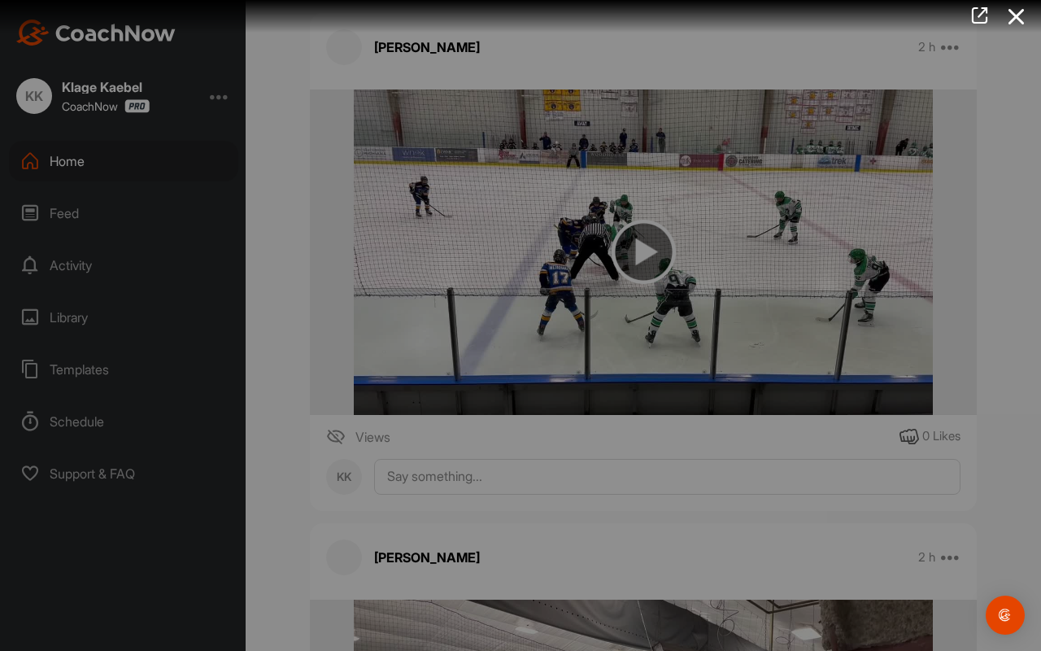
click at [826, 342] on video "Video Player" at bounding box center [521, 325] width 610 height 33
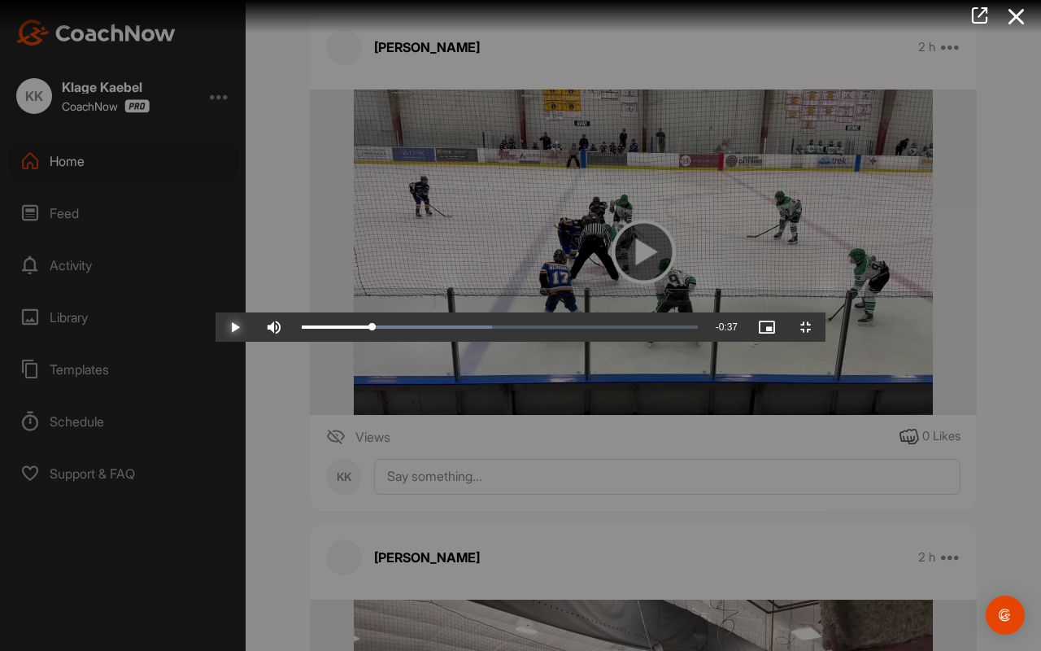
click at [216, 327] on span "Video Player" at bounding box center [235, 327] width 39 height 0
click at [826, 327] on span "Video Player" at bounding box center [806, 327] width 39 height 0
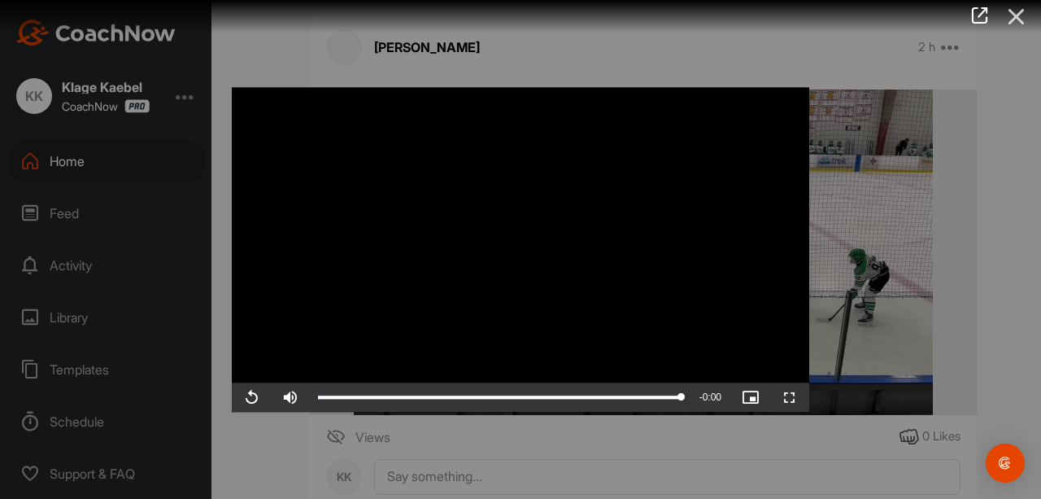
click at [1017, 15] on icon at bounding box center [1016, 17] width 37 height 30
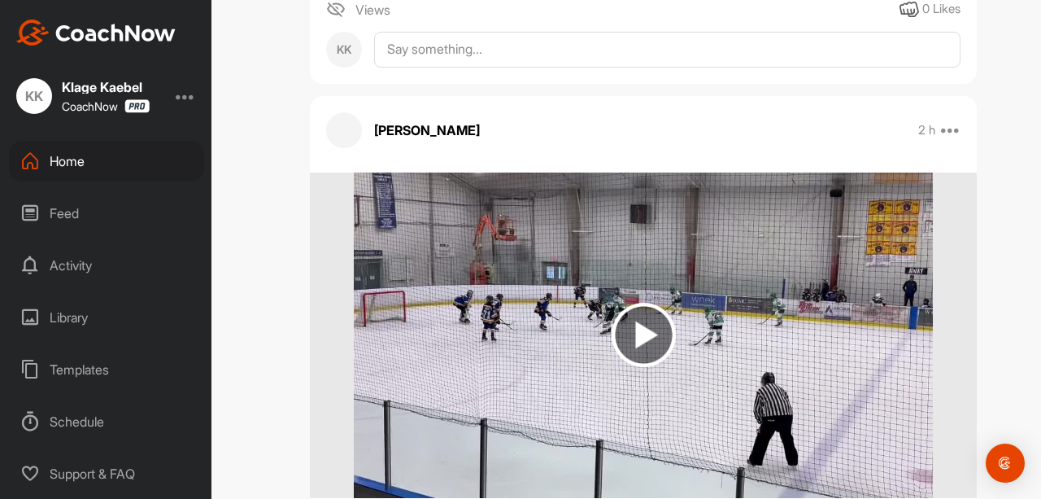
scroll to position [9453, 0]
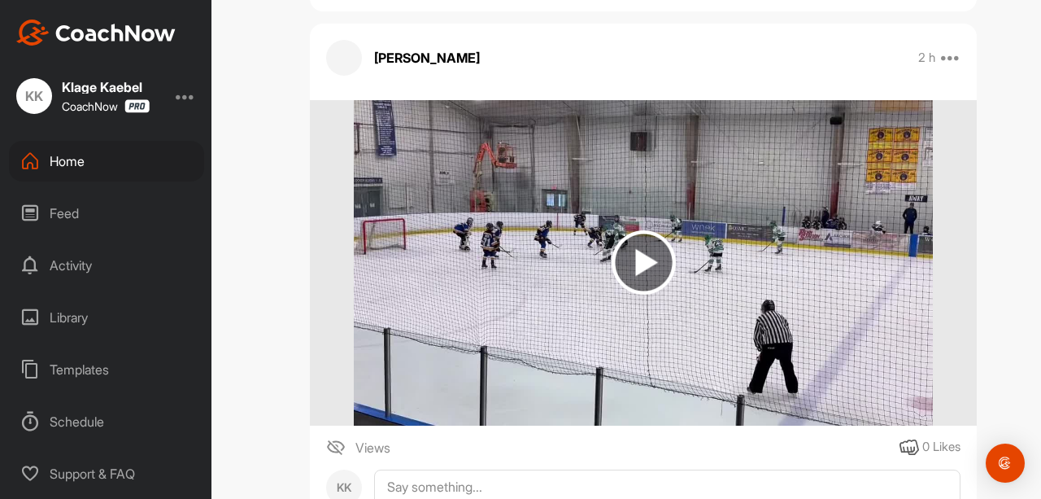
click at [628, 243] on img at bounding box center [644, 262] width 64 height 64
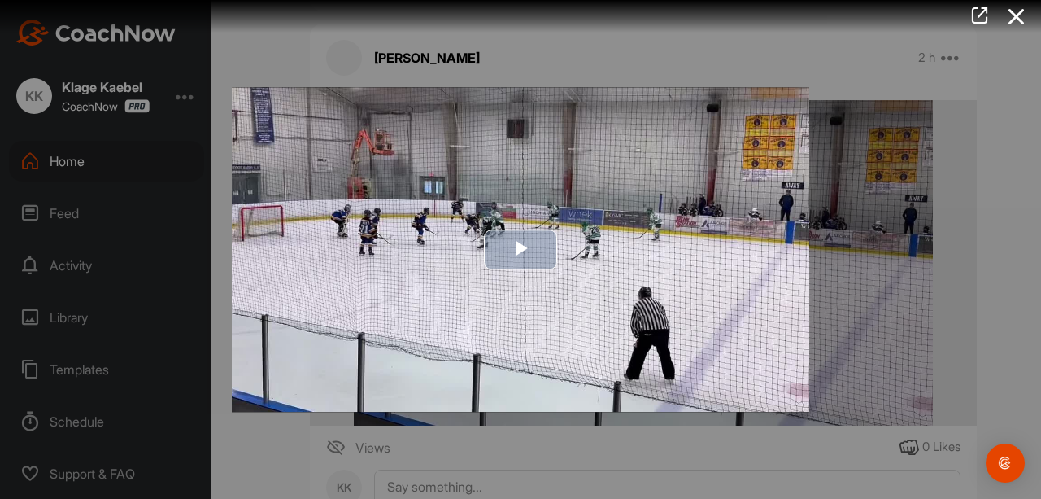
click at [513, 229] on button "Play Video" at bounding box center [520, 249] width 73 height 40
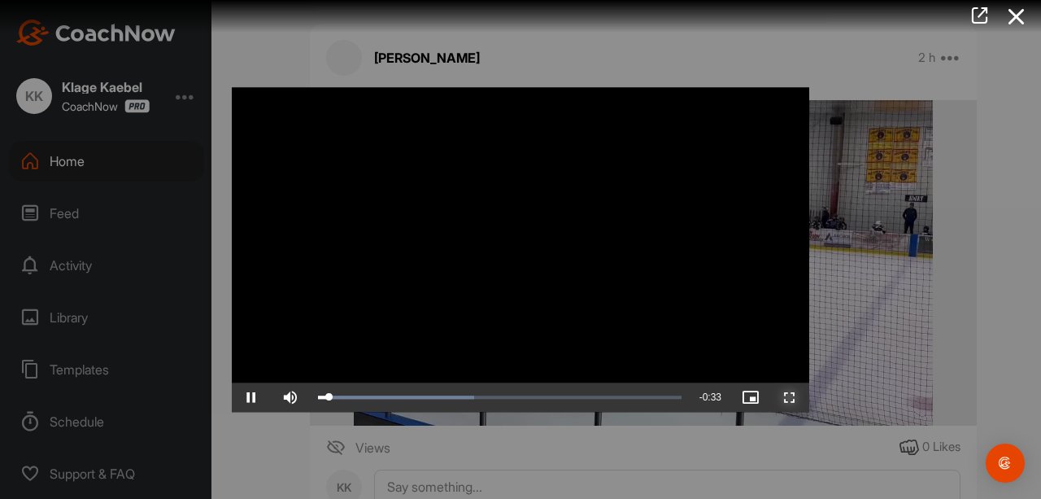
click at [788, 397] on span "Video Player" at bounding box center [790, 397] width 39 height 0
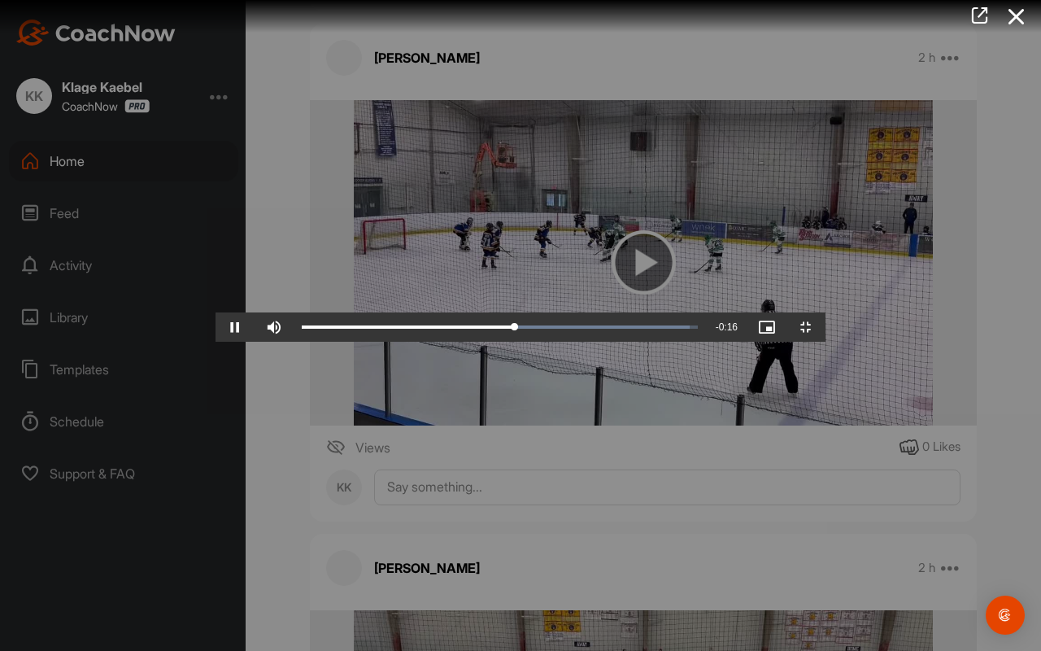
click at [826, 342] on video "Video Player" at bounding box center [521, 325] width 610 height 33
drag, startPoint x: 544, startPoint y: 632, endPoint x: 456, endPoint y: 617, distance: 89.2
click at [456, 342] on div "Video Player is loading. Play Video Play Skip Backward Skip Forward Mute Curren…" at bounding box center [521, 325] width 610 height 33
click at [216, 327] on span "Video Player" at bounding box center [235, 327] width 39 height 0
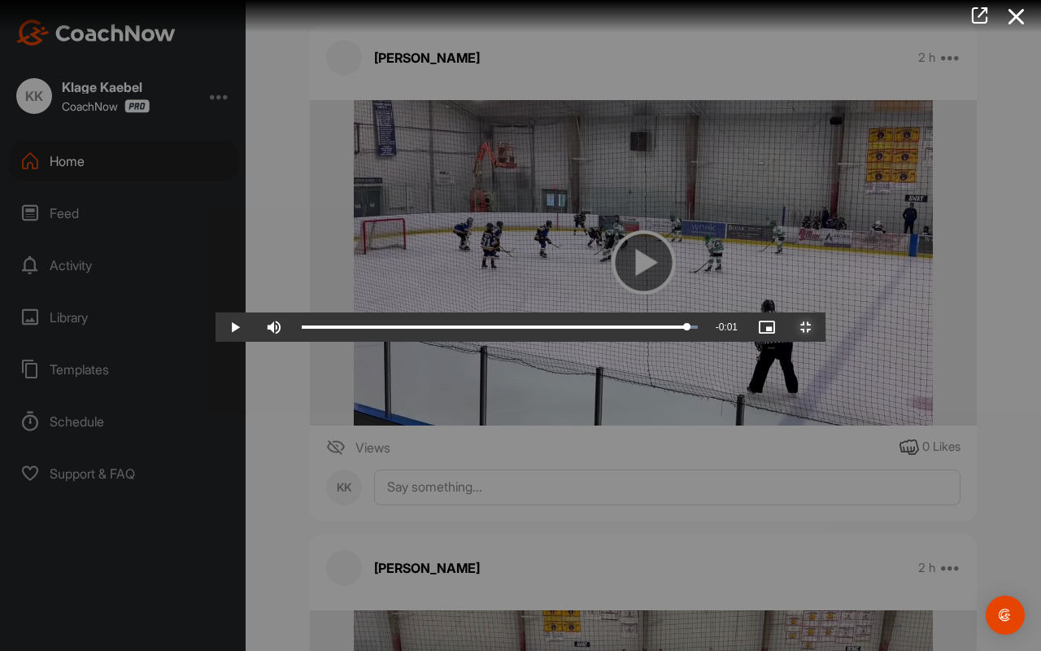
click at [826, 327] on span "Video Player" at bounding box center [806, 327] width 39 height 0
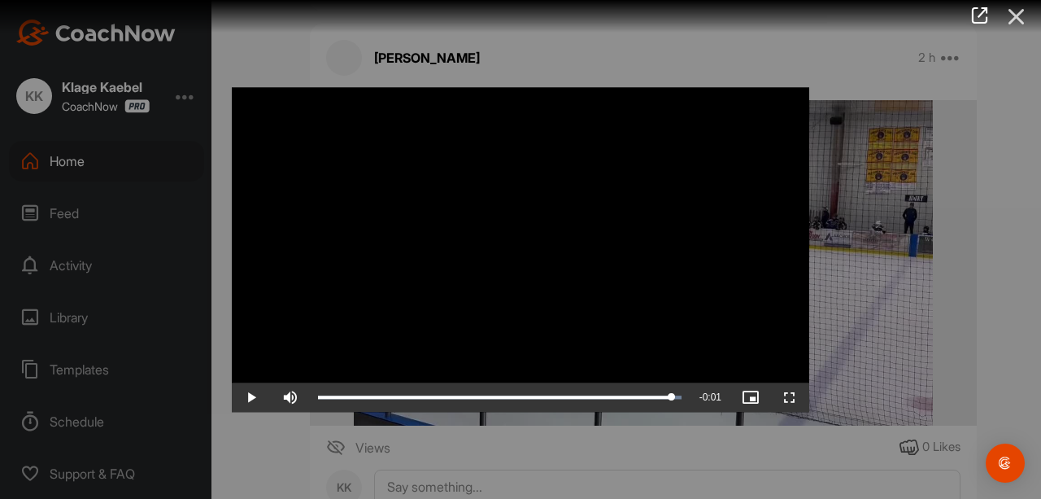
click at [1011, 18] on icon at bounding box center [1016, 17] width 37 height 30
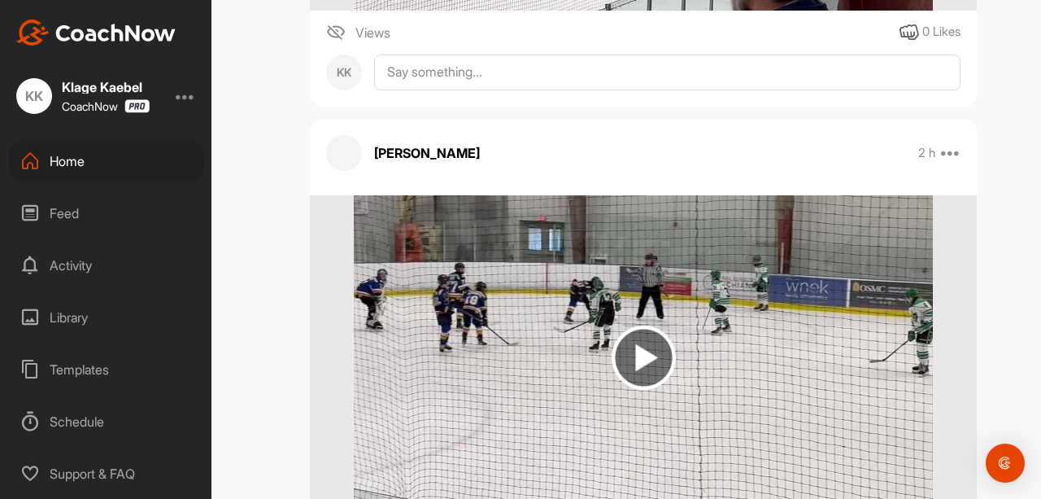
scroll to position [8921, 0]
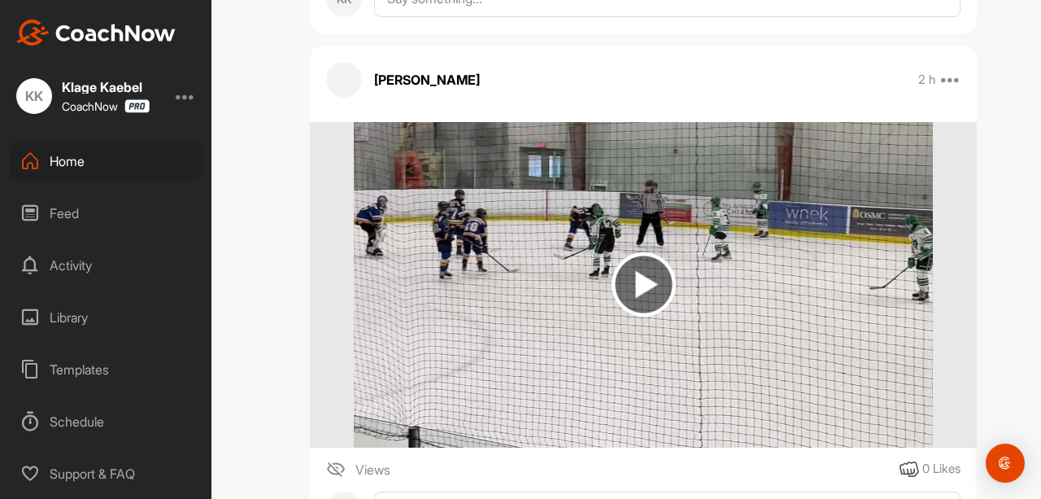
click at [634, 278] on img at bounding box center [644, 284] width 64 height 64
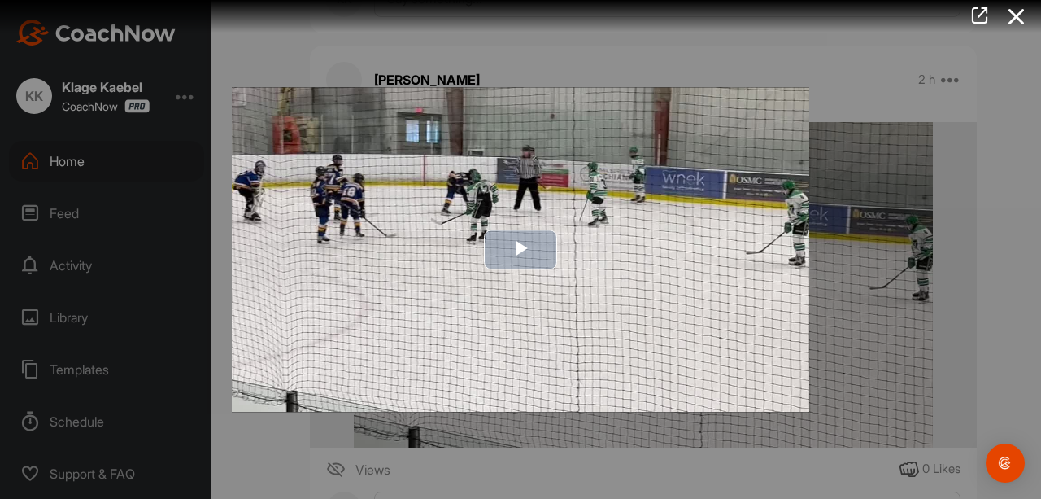
click at [521, 250] on span "Video Player" at bounding box center [521, 250] width 0 height 0
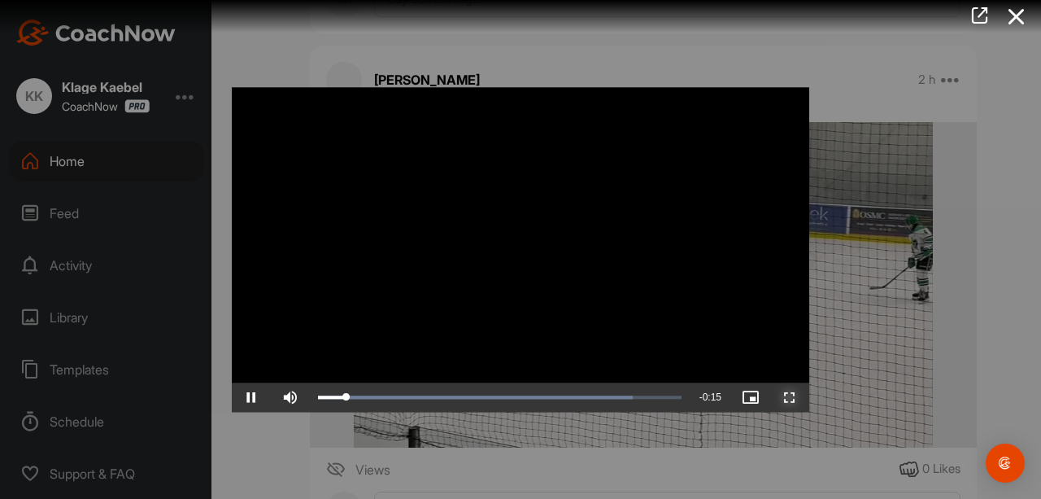
click at [785, 397] on span "Video Player" at bounding box center [790, 397] width 39 height 0
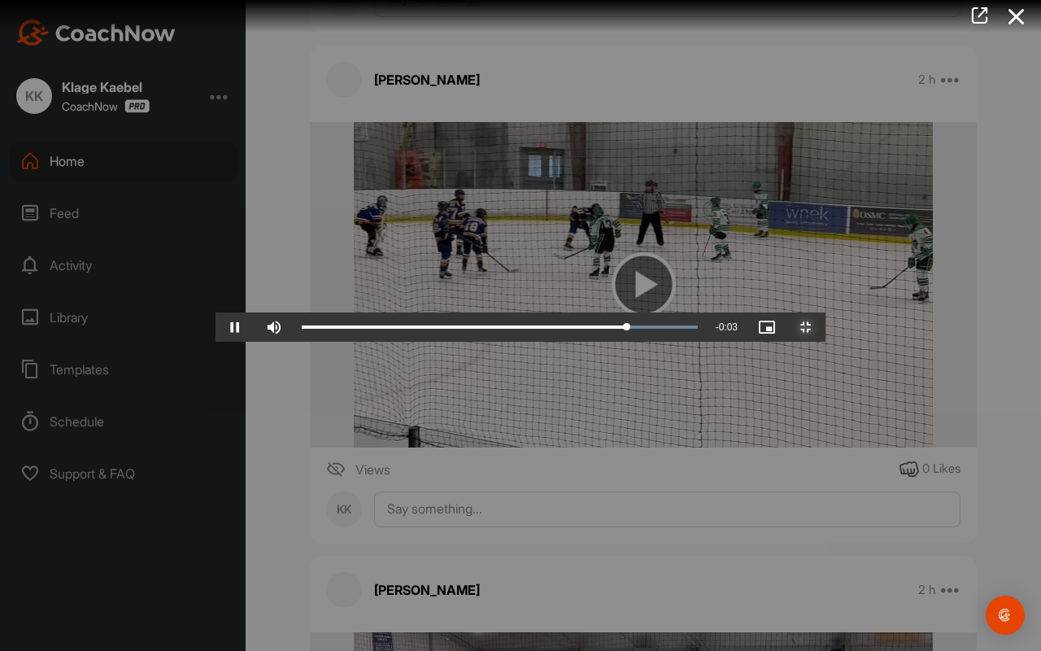
drag, startPoint x: 1026, startPoint y: 637, endPoint x: 908, endPoint y: 489, distance: 189.3
click at [826, 327] on span "Video Player" at bounding box center [806, 327] width 39 height 0
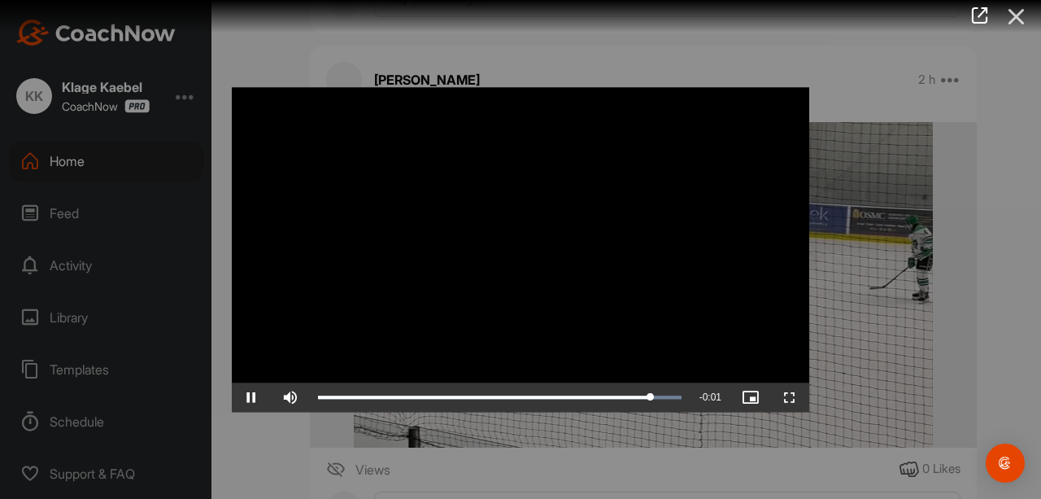
click at [1006, 19] on icon at bounding box center [1016, 17] width 37 height 30
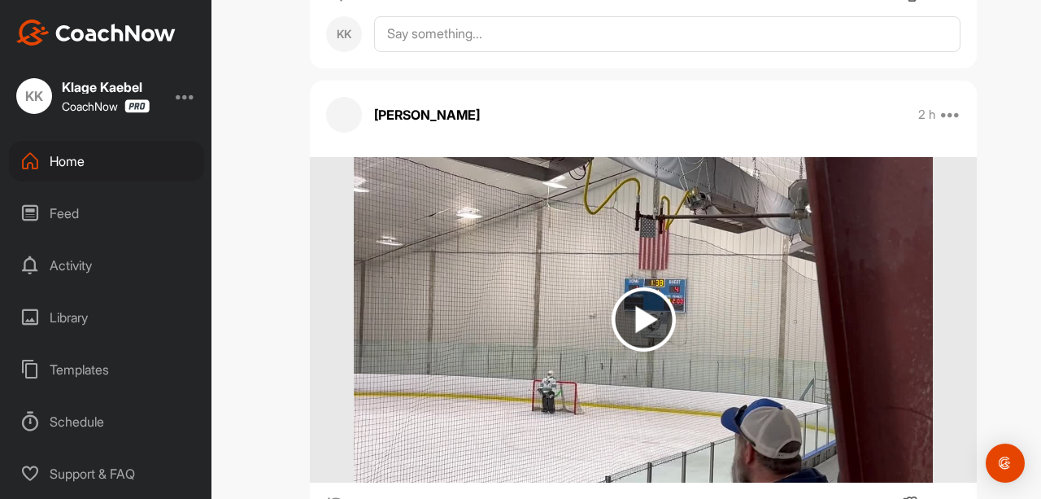
scroll to position [8545, 0]
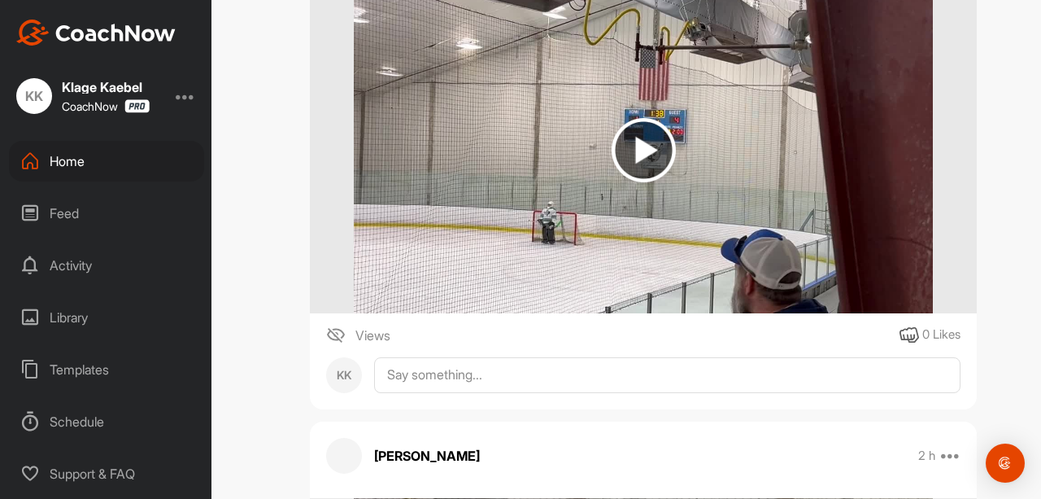
click at [638, 134] on img at bounding box center [644, 150] width 64 height 64
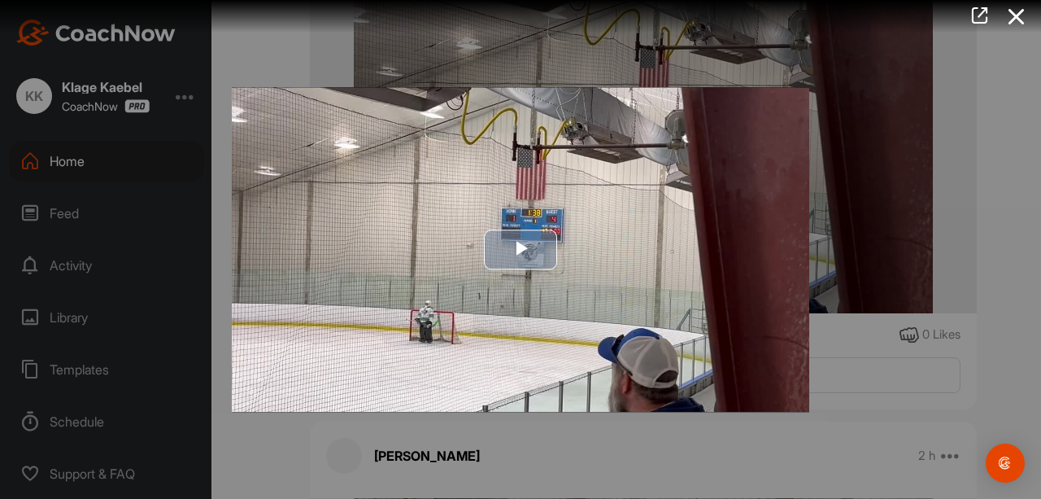
click at [521, 250] on span "Video Player" at bounding box center [521, 250] width 0 height 0
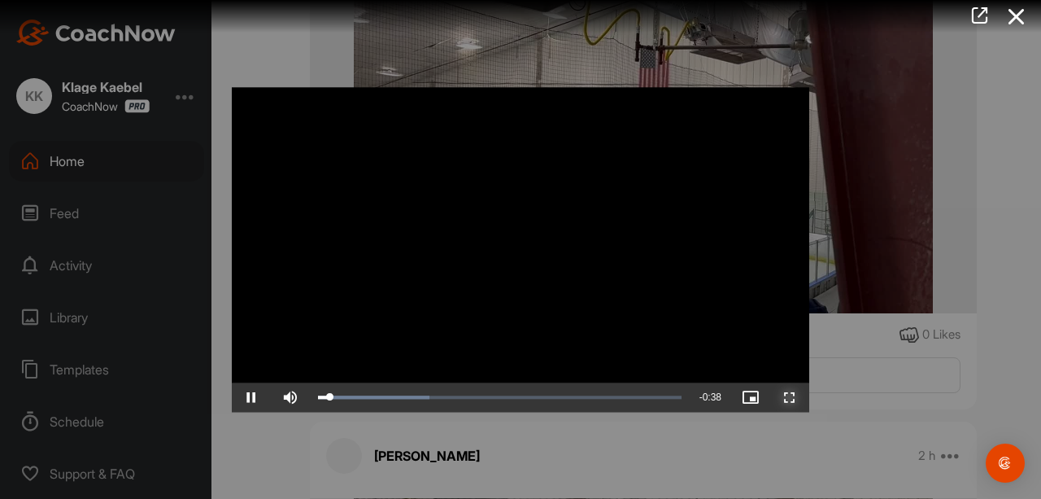
click at [785, 397] on span "Video Player" at bounding box center [790, 397] width 39 height 0
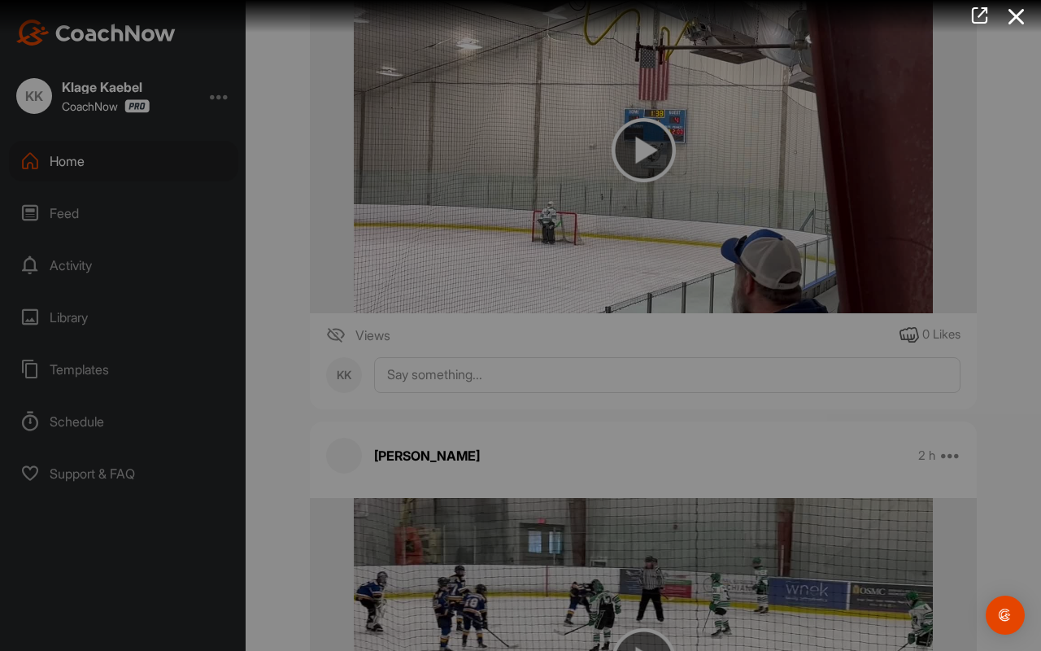
click at [826, 342] on video "Video Player" at bounding box center [521, 325] width 610 height 33
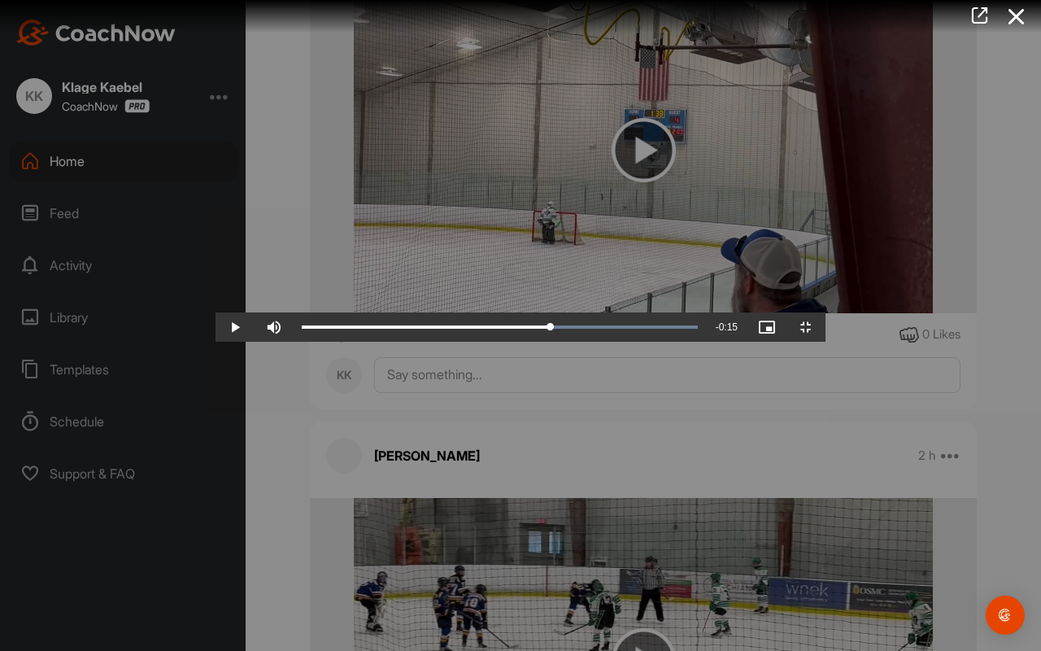
click at [826, 342] on video "Video Player" at bounding box center [521, 325] width 610 height 33
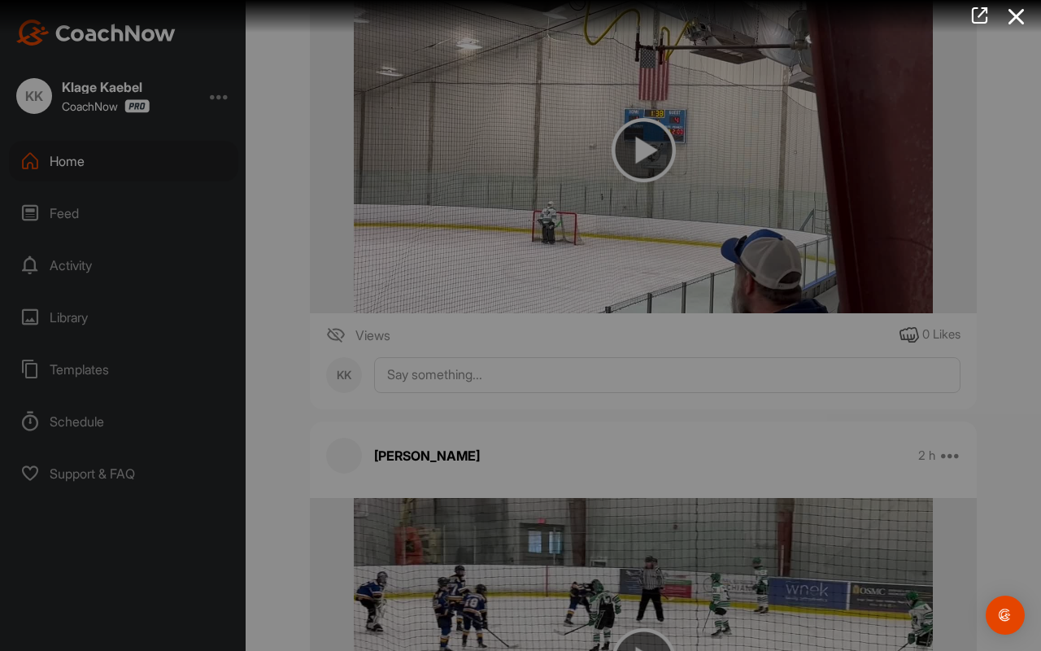
click at [826, 342] on video "Video Player" at bounding box center [521, 325] width 610 height 33
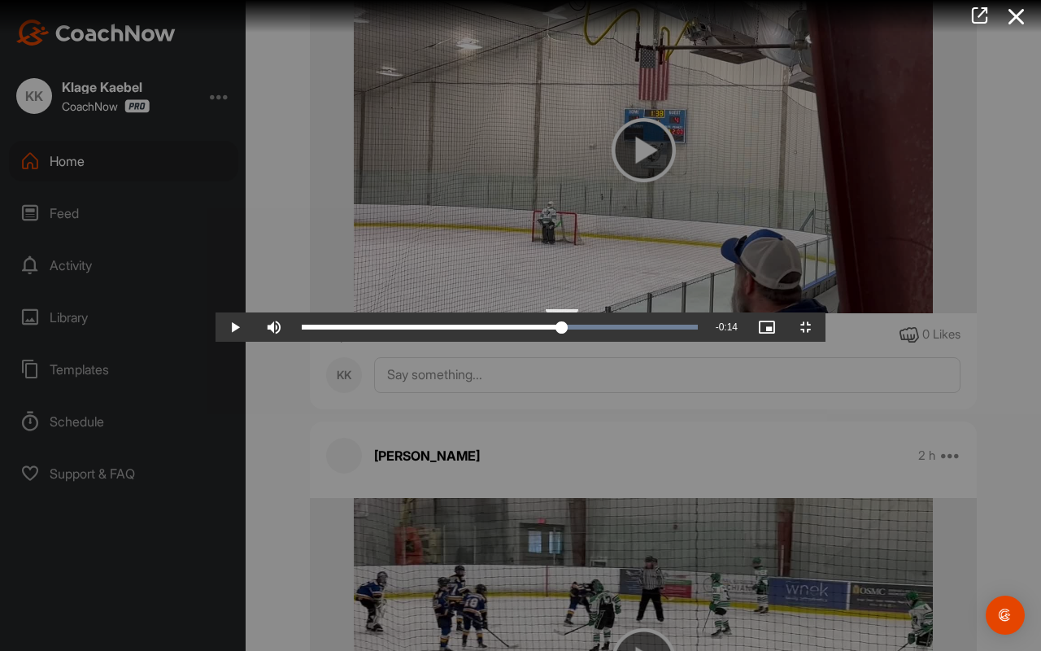
drag, startPoint x: 693, startPoint y: 634, endPoint x: 627, endPoint y: 634, distance: 65.9
click at [562, 330] on div "0:25" at bounding box center [432, 327] width 260 height 5
drag, startPoint x: 618, startPoint y: 629, endPoint x: 641, endPoint y: 627, distance: 22.8
click at [641, 342] on div "Loaded : 100.00% 0:26 0:26" at bounding box center [500, 326] width 413 height 29
click at [216, 327] on span "Video Player" at bounding box center [235, 327] width 39 height 0
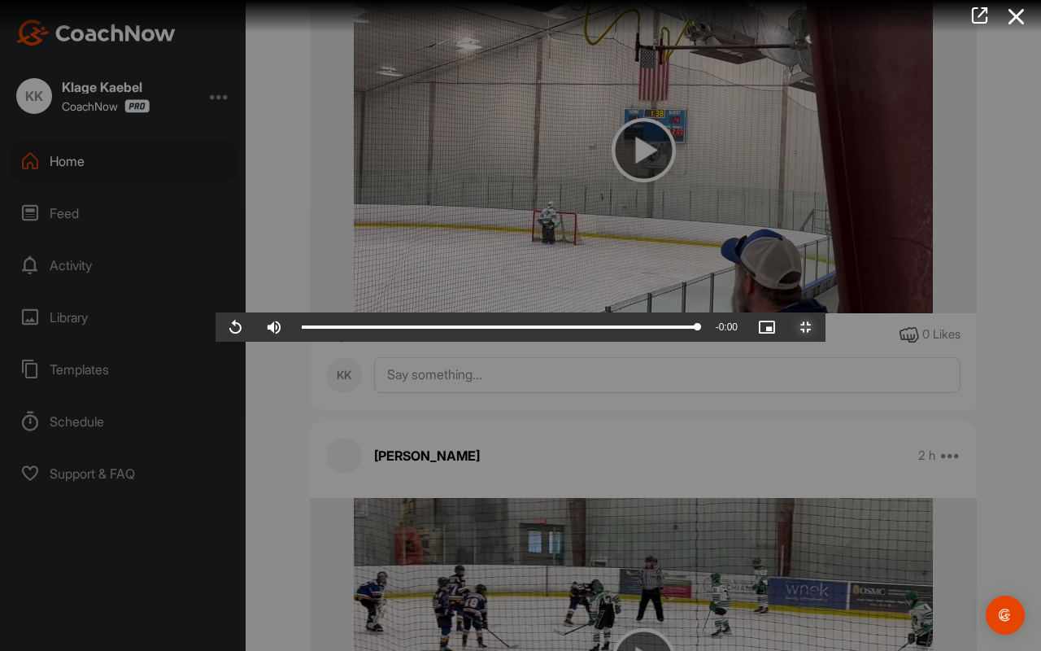
click at [826, 327] on span "Video Player" at bounding box center [806, 327] width 39 height 0
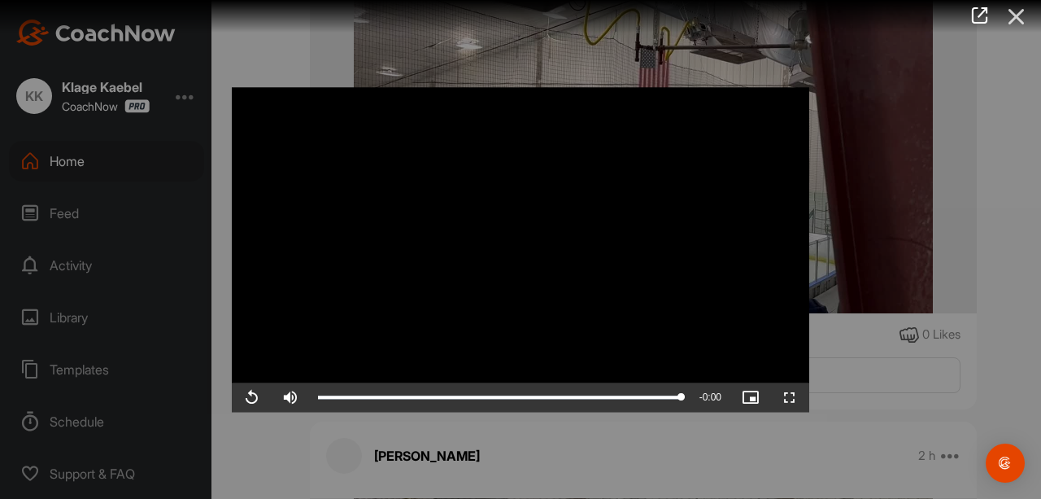
click at [1016, 22] on icon at bounding box center [1016, 17] width 37 height 30
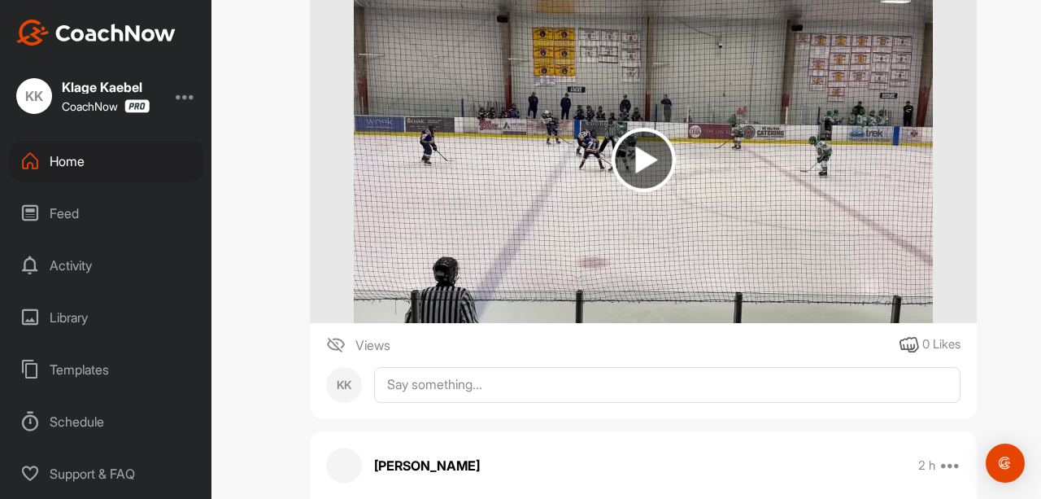
scroll to position [8049, 0]
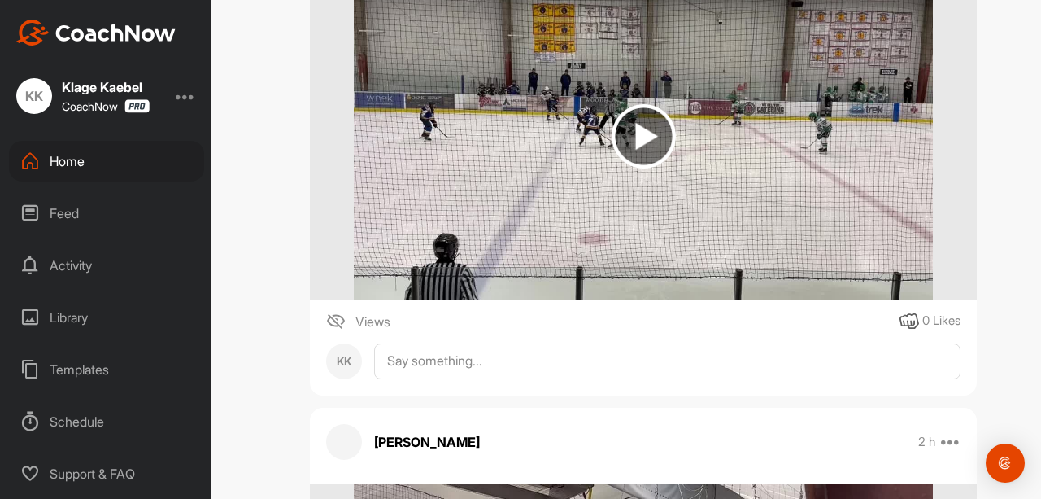
click at [659, 149] on img at bounding box center [644, 136] width 64 height 64
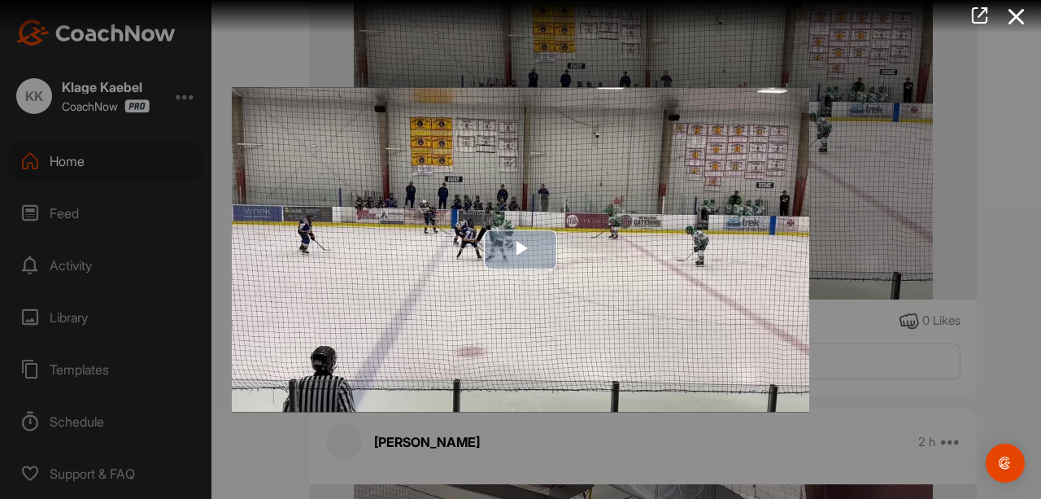
click at [521, 250] on span "Video Player" at bounding box center [521, 250] width 0 height 0
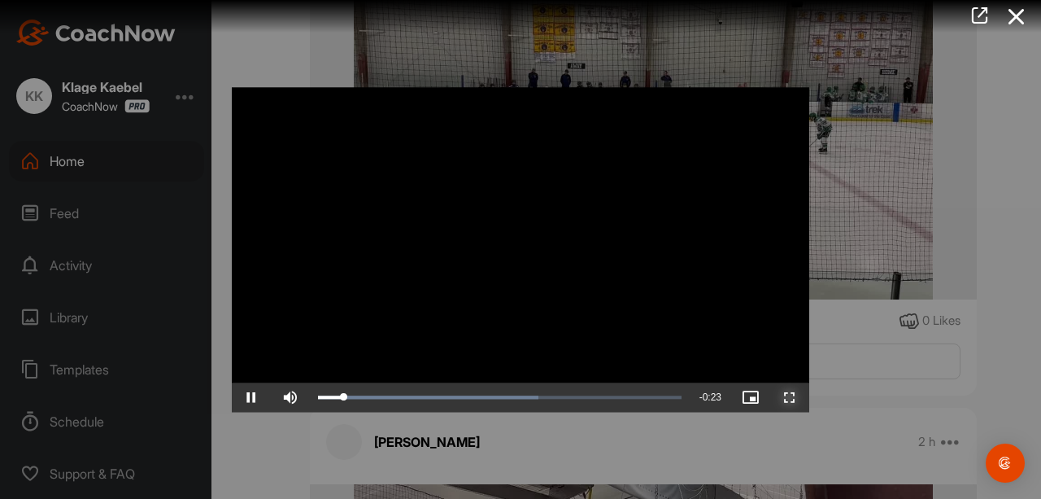
click at [789, 397] on span "Video Player" at bounding box center [790, 397] width 39 height 0
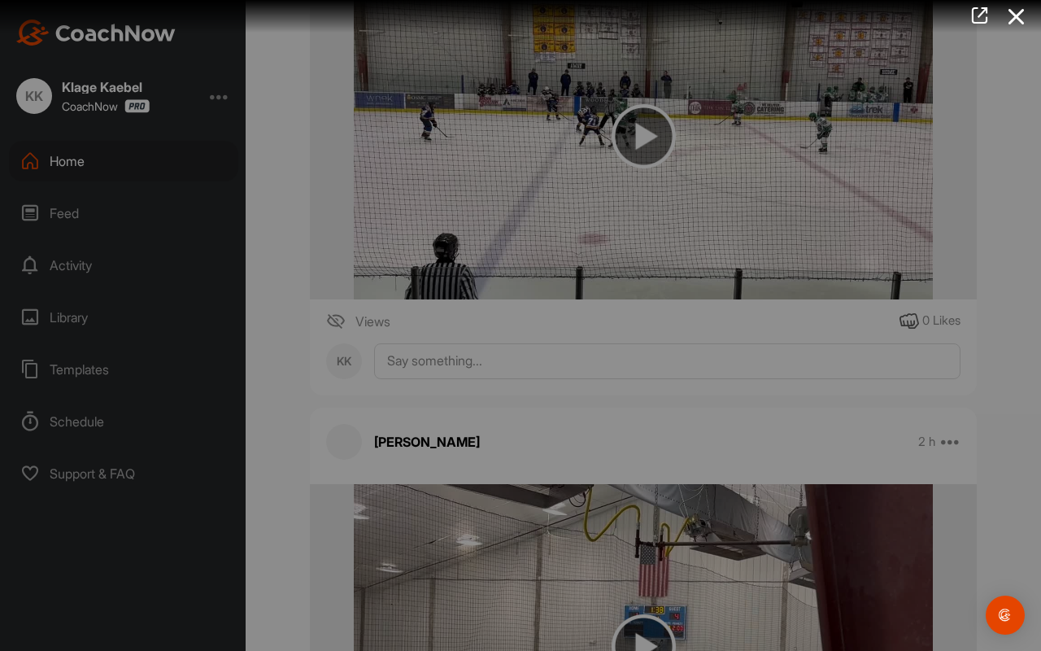
click at [826, 342] on video "Video Player" at bounding box center [521, 325] width 610 height 33
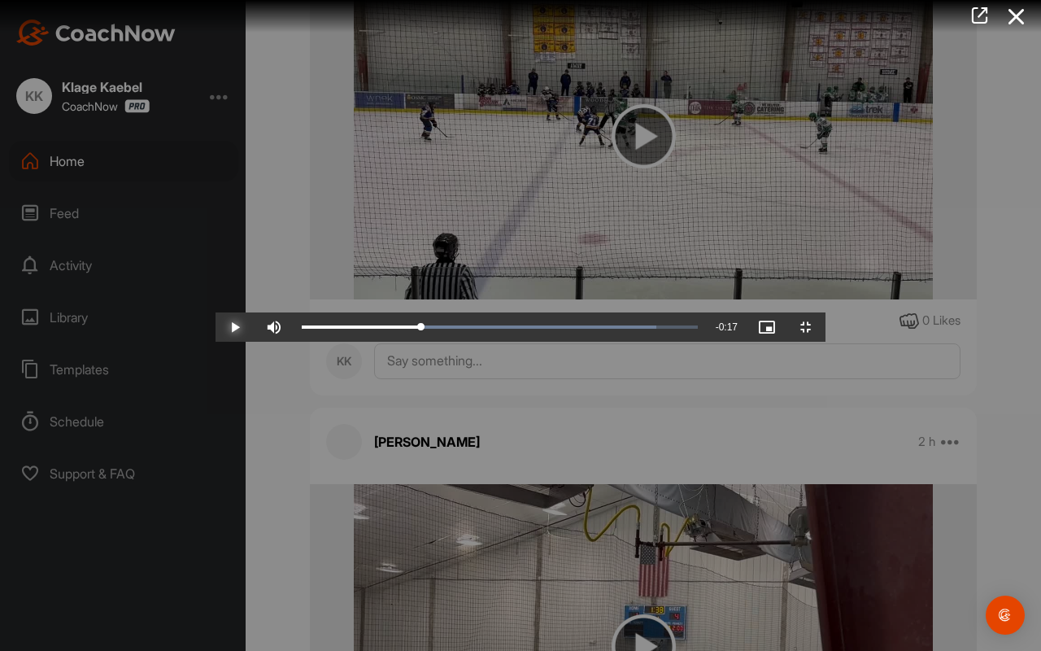
click at [216, 327] on span "Video Player" at bounding box center [235, 327] width 39 height 0
click at [826, 327] on span "Video Player" at bounding box center [806, 327] width 39 height 0
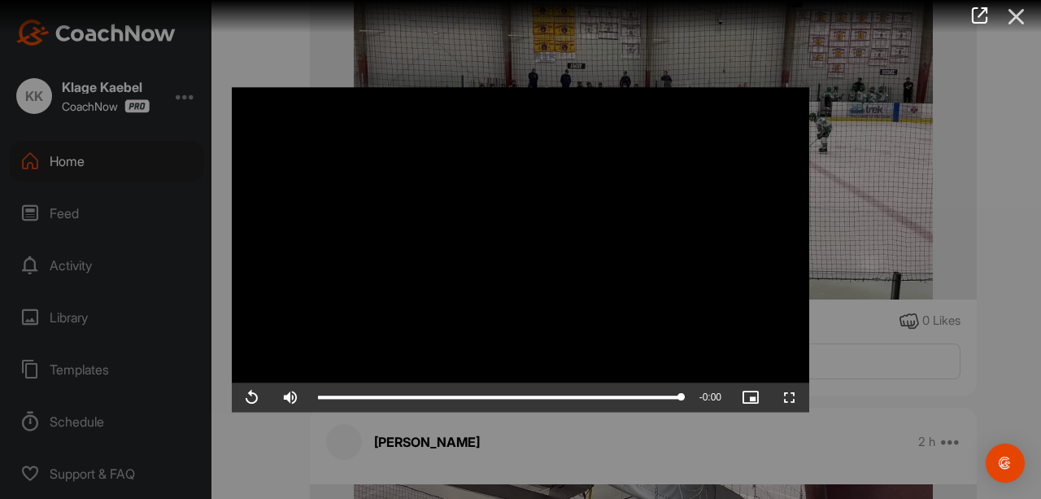
click at [1019, 9] on icon at bounding box center [1016, 17] width 37 height 30
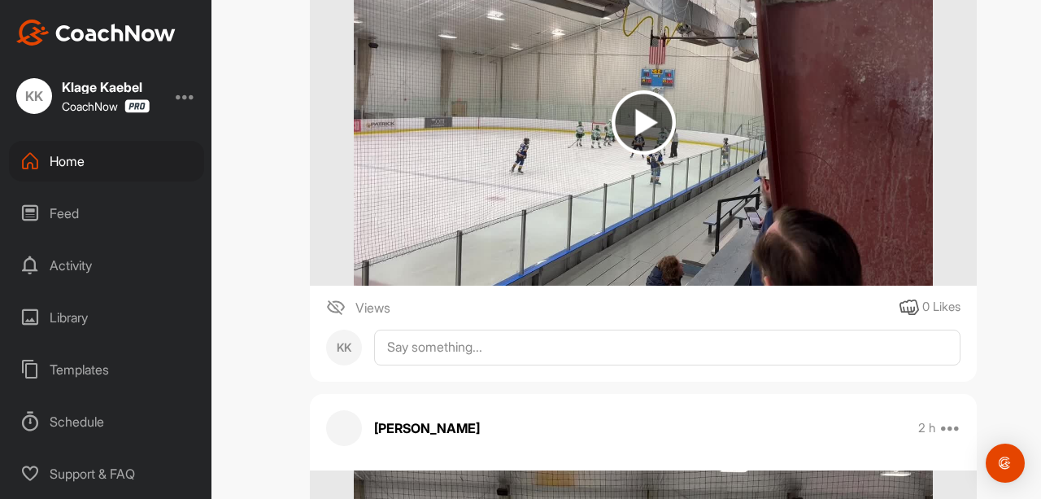
scroll to position [7626, 0]
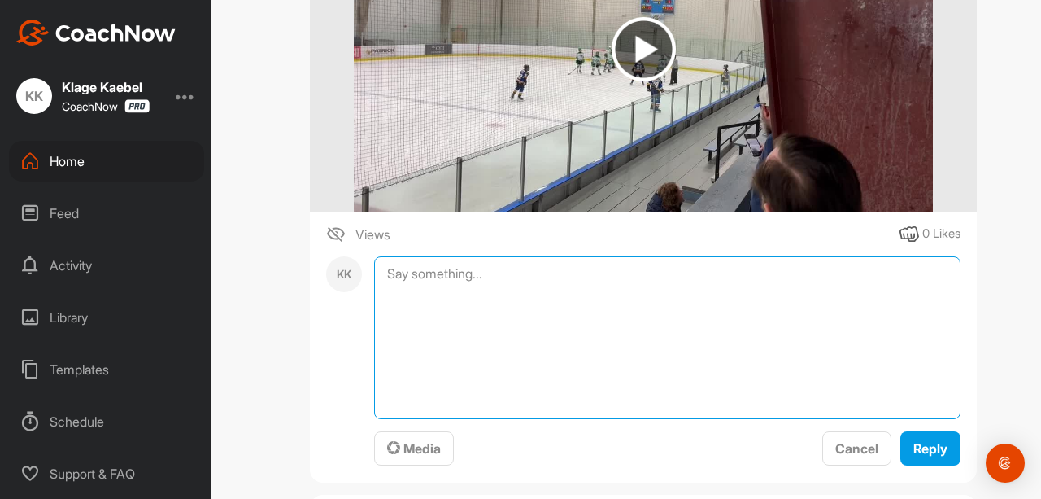
click at [417, 282] on textarea at bounding box center [667, 337] width 587 height 163
type textarea "Stopped [DATE]"
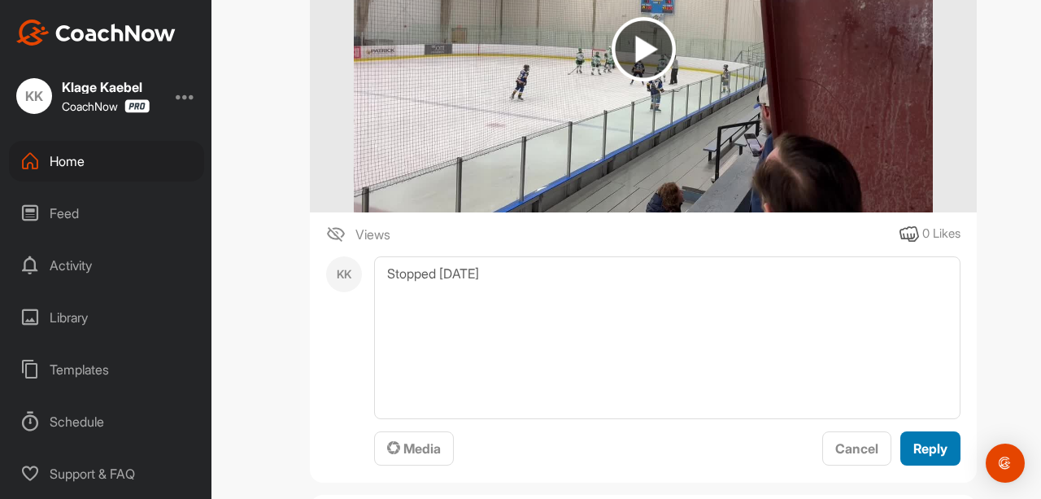
click at [923, 451] on span "Reply" at bounding box center [931, 448] width 34 height 16
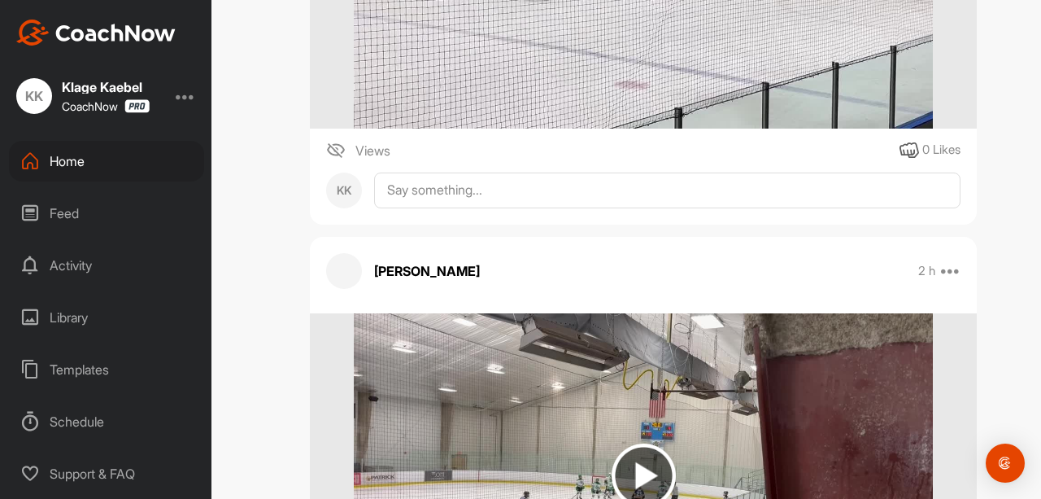
scroll to position [7297, 0]
